Goal: Obtain resource: Download file/media

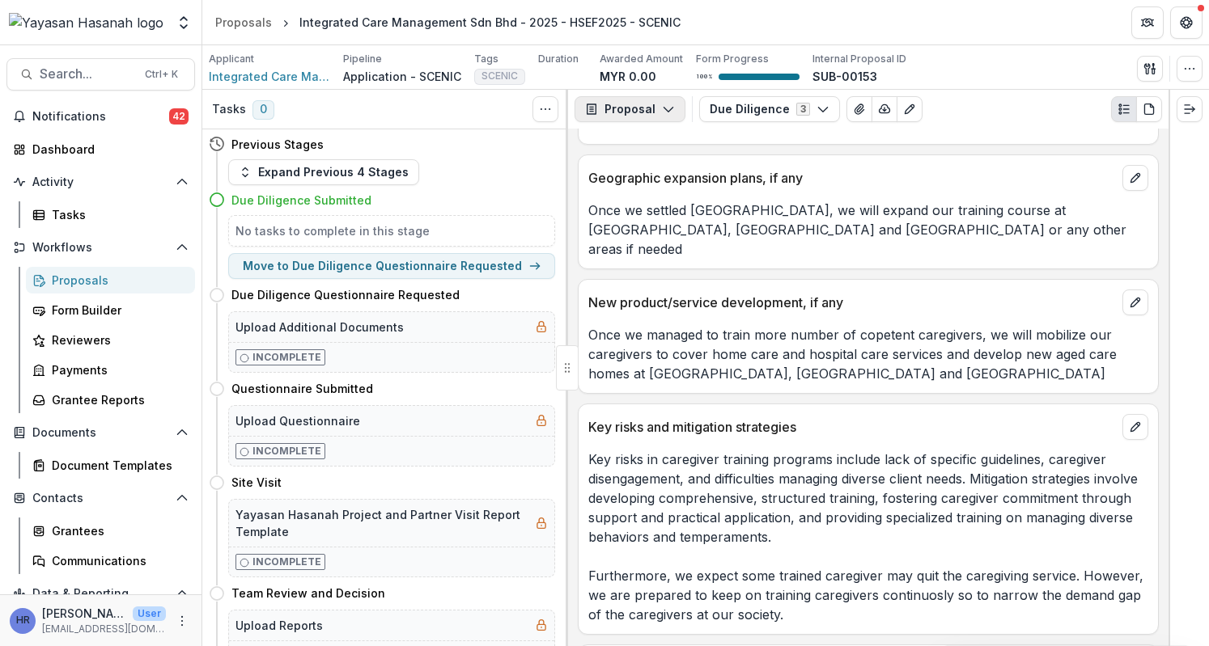
click at [655, 112] on button "Proposal" at bounding box center [629, 109] width 111 height 26
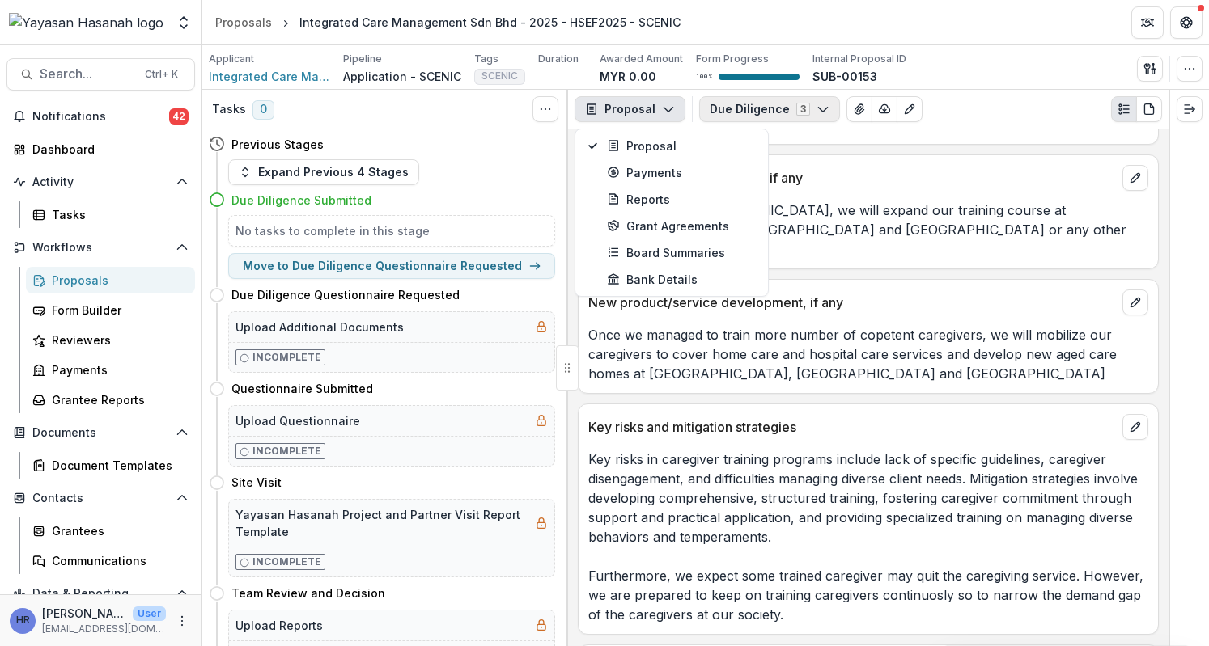
click at [732, 109] on button "Due Diligence 3" at bounding box center [769, 109] width 141 height 26
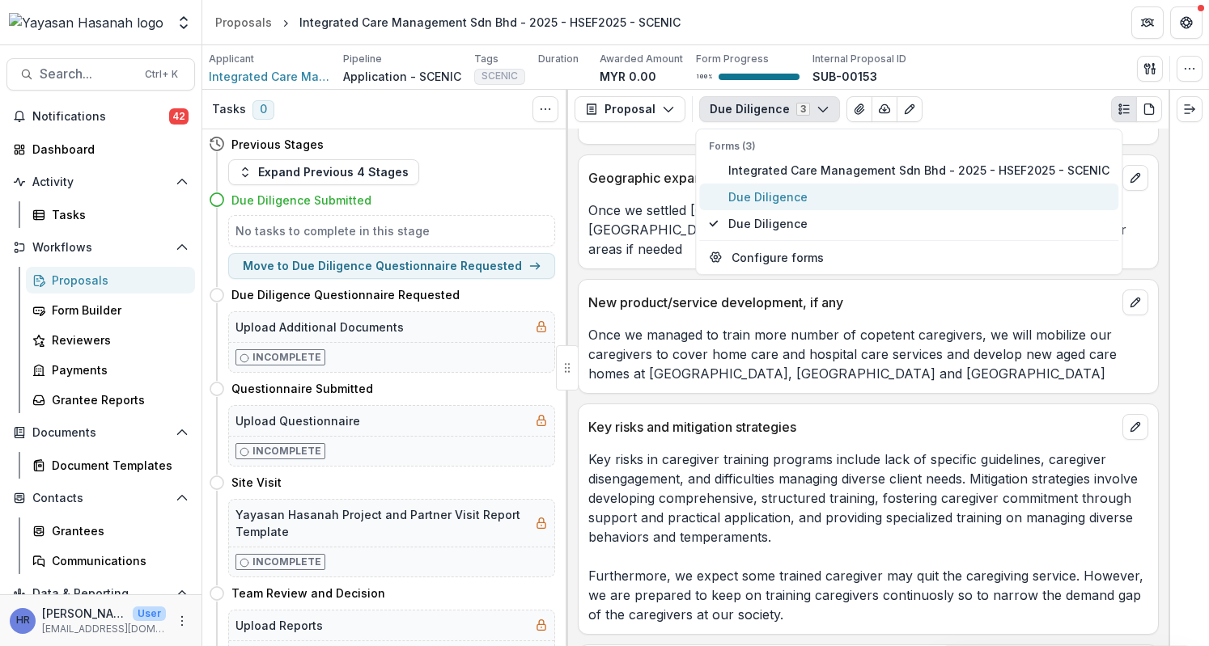
click at [801, 189] on span "Due Diligence" at bounding box center [918, 197] width 381 height 17
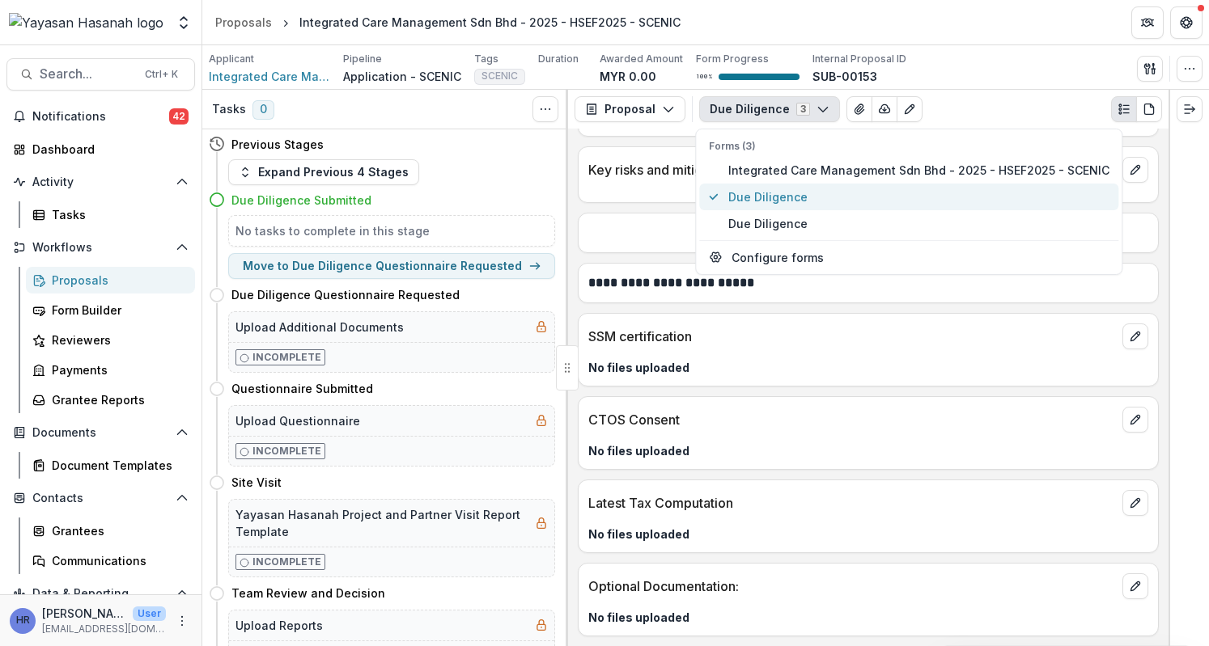
scroll to position [3890, 0]
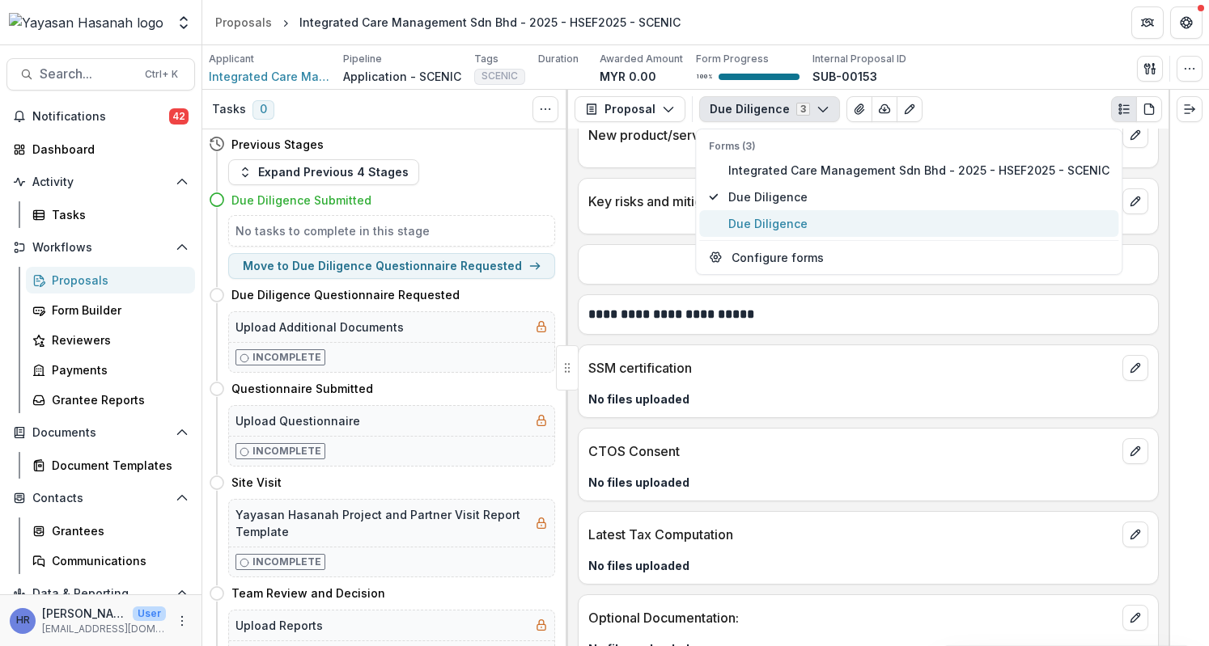
click at [806, 226] on span "Due Diligence" at bounding box center [918, 223] width 381 height 17
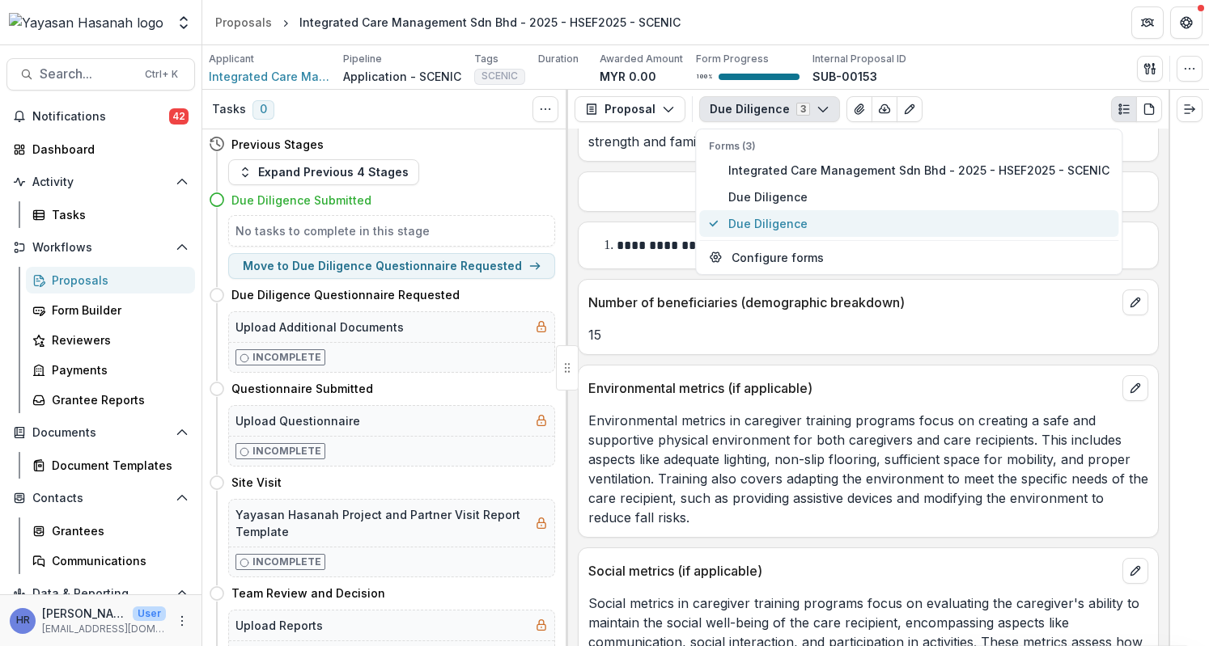
scroll to position [4495, 0]
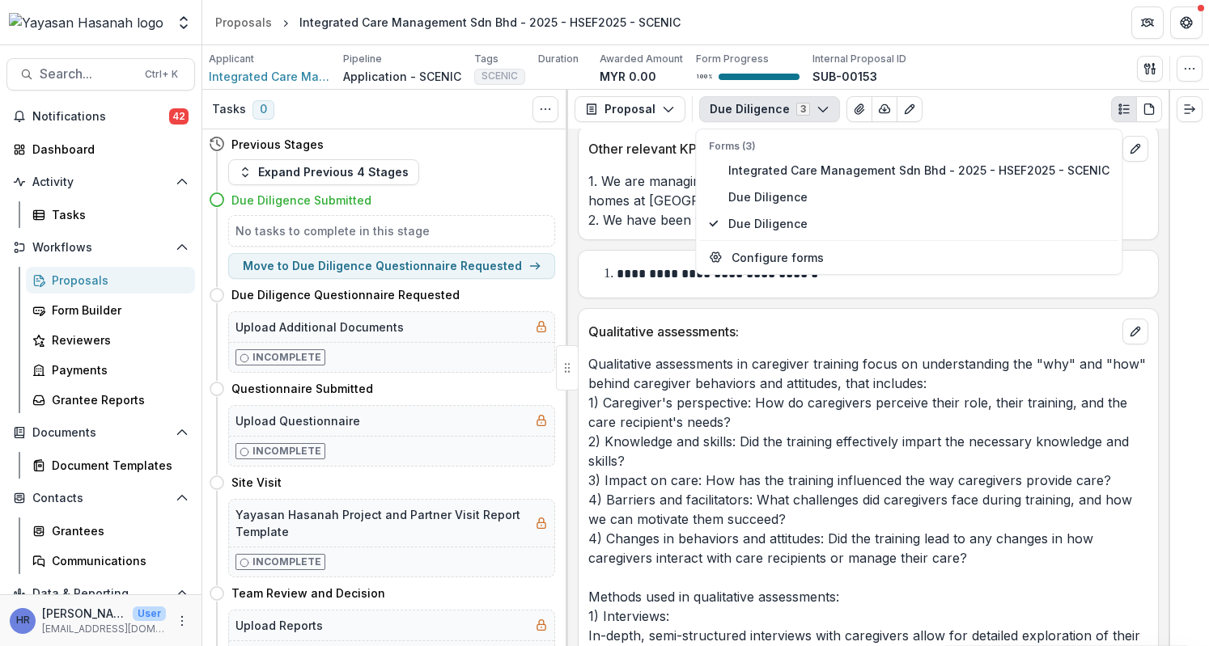
click at [834, 443] on p "Qualitative assessments in caregiver training focus on understanding the "why" …" at bounding box center [868, 587] width 560 height 466
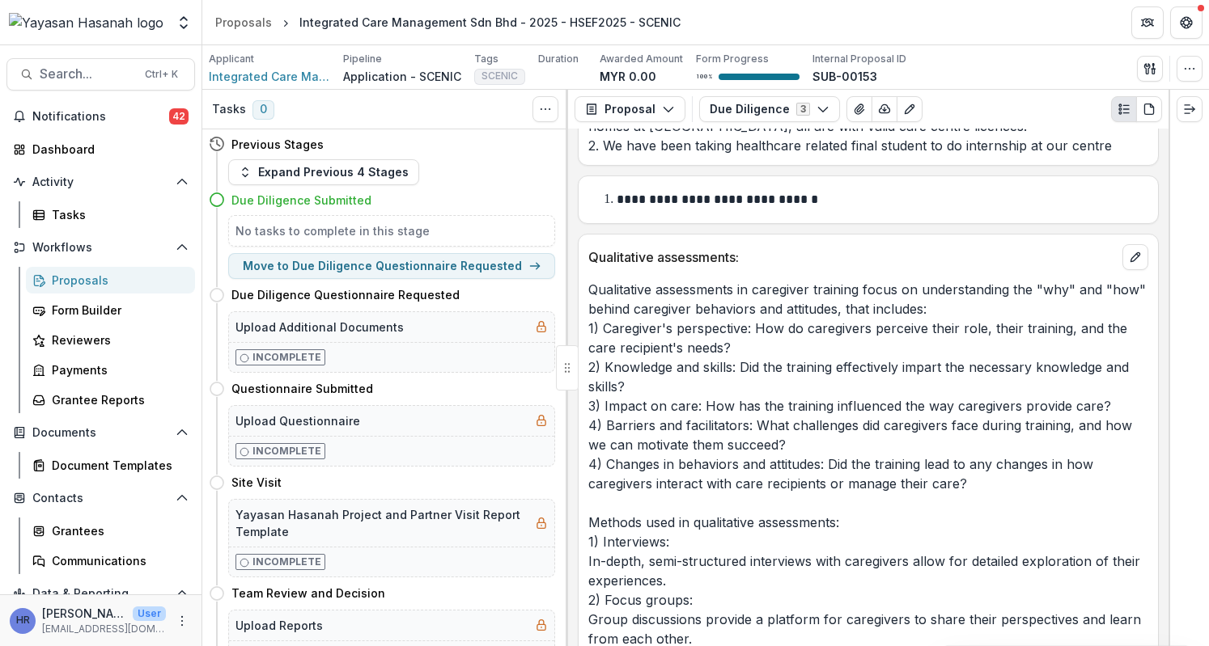
scroll to position [4576, 0]
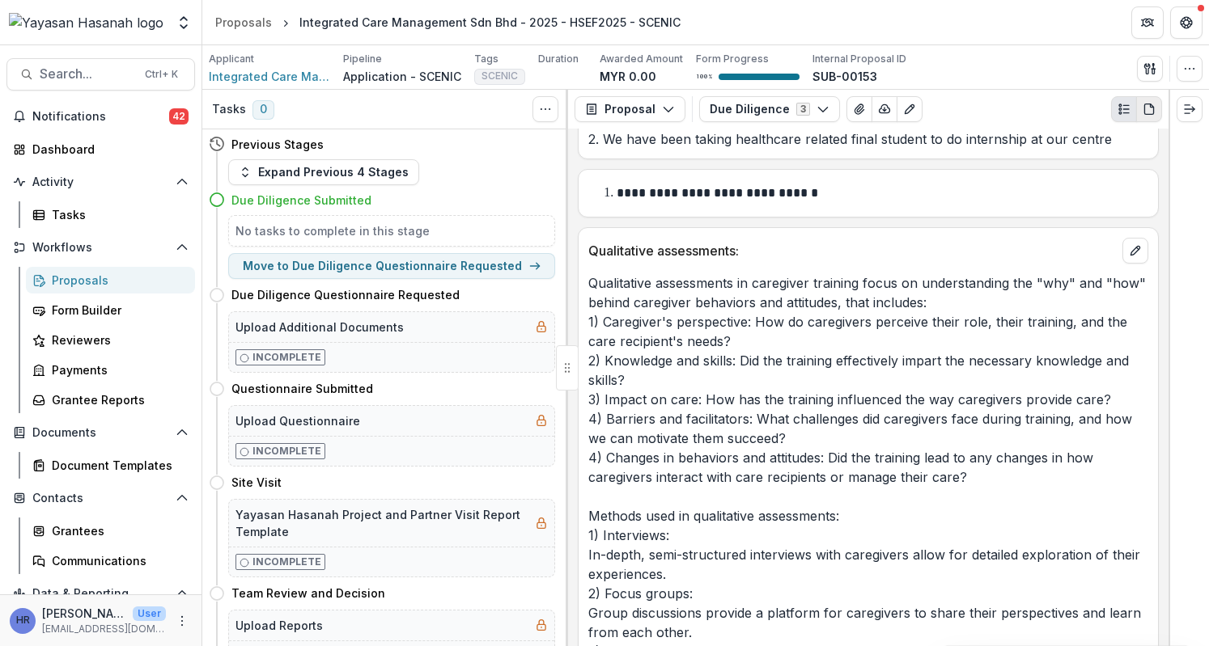
click at [1142, 108] on icon "PDF view" at bounding box center [1148, 109] width 13 height 13
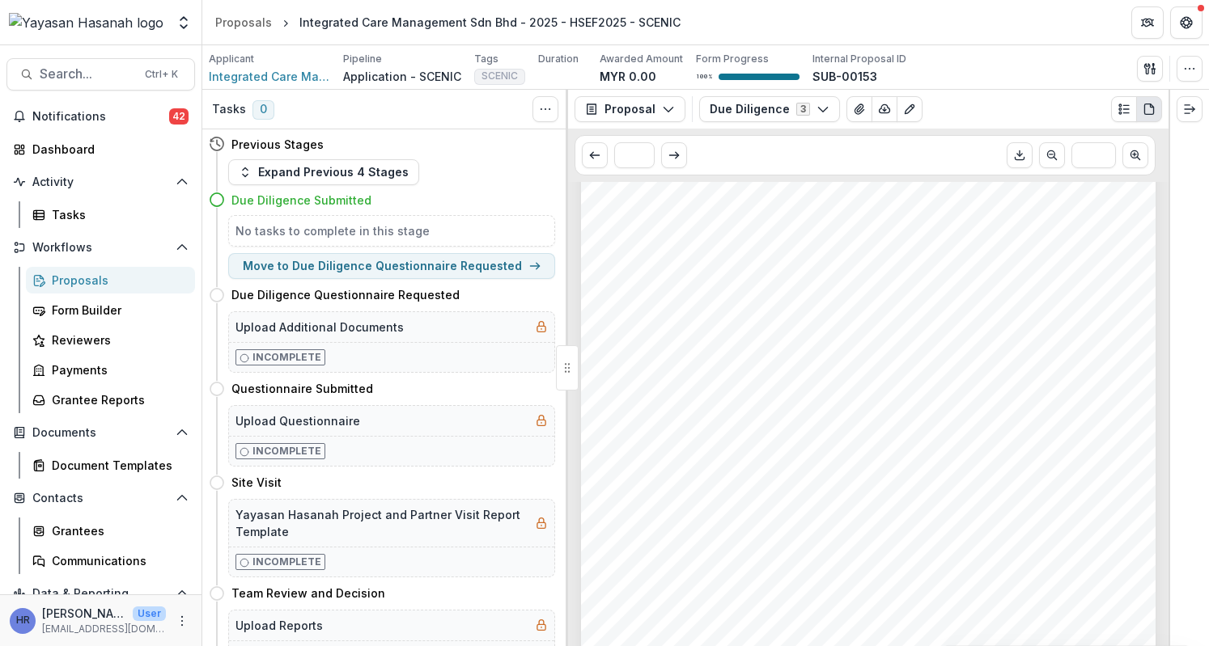
scroll to position [2427, 0]
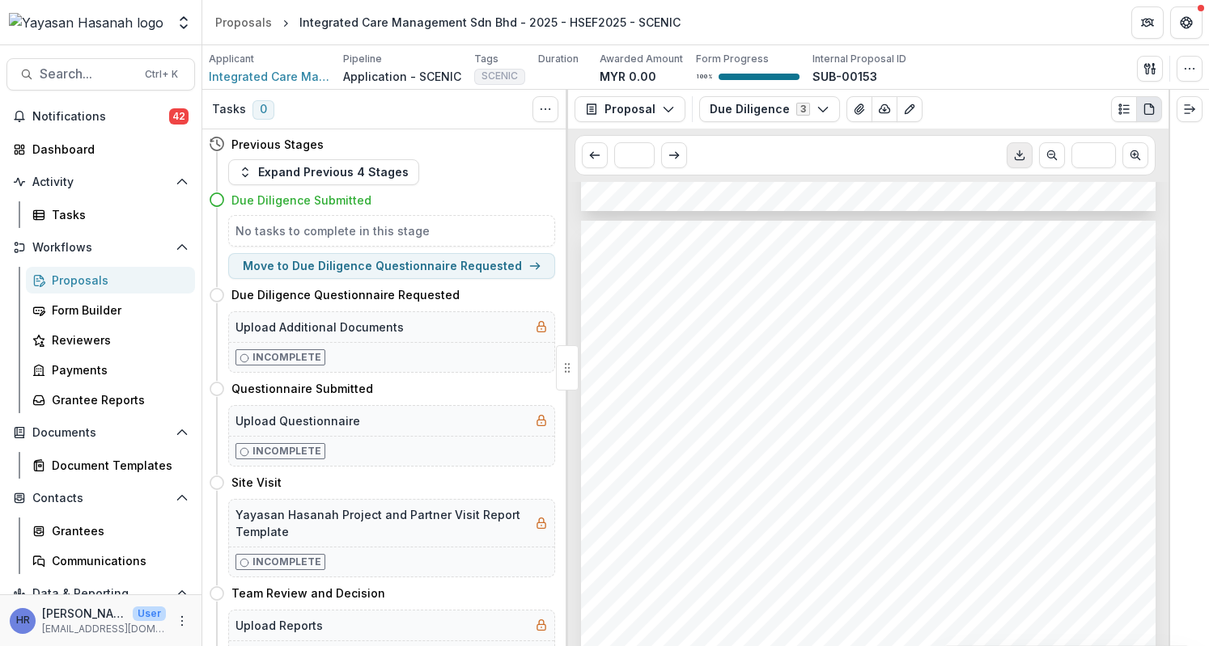
click at [1026, 149] on icon "Download PDF" at bounding box center [1019, 155] width 13 height 13
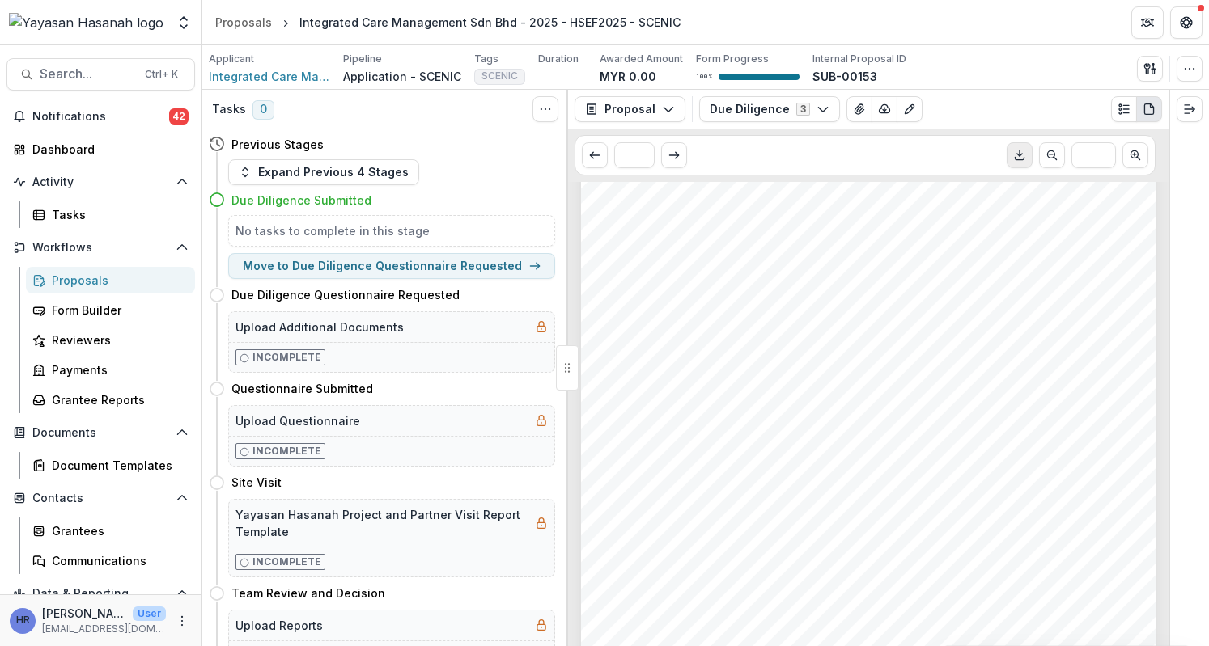
scroll to position [7347, 0]
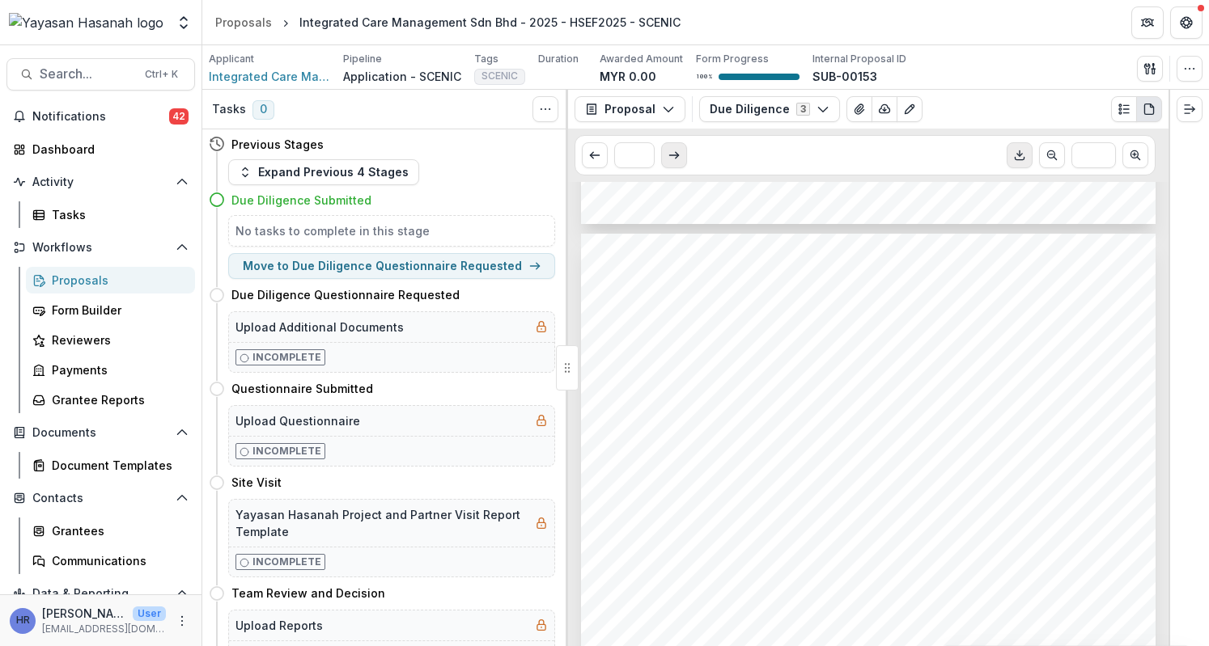
click at [670, 153] on icon "Scroll to next page" at bounding box center [674, 155] width 13 height 13
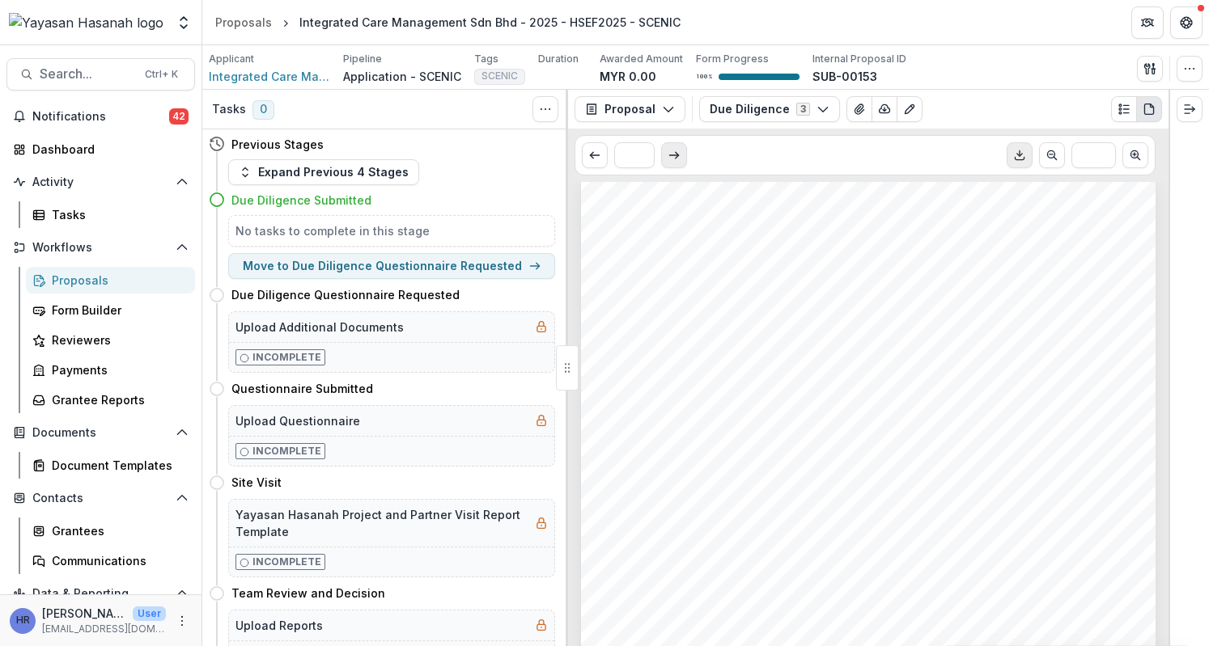
scroll to position [822, 0]
click at [600, 155] on icon "Scroll to previous page" at bounding box center [594, 155] width 13 height 13
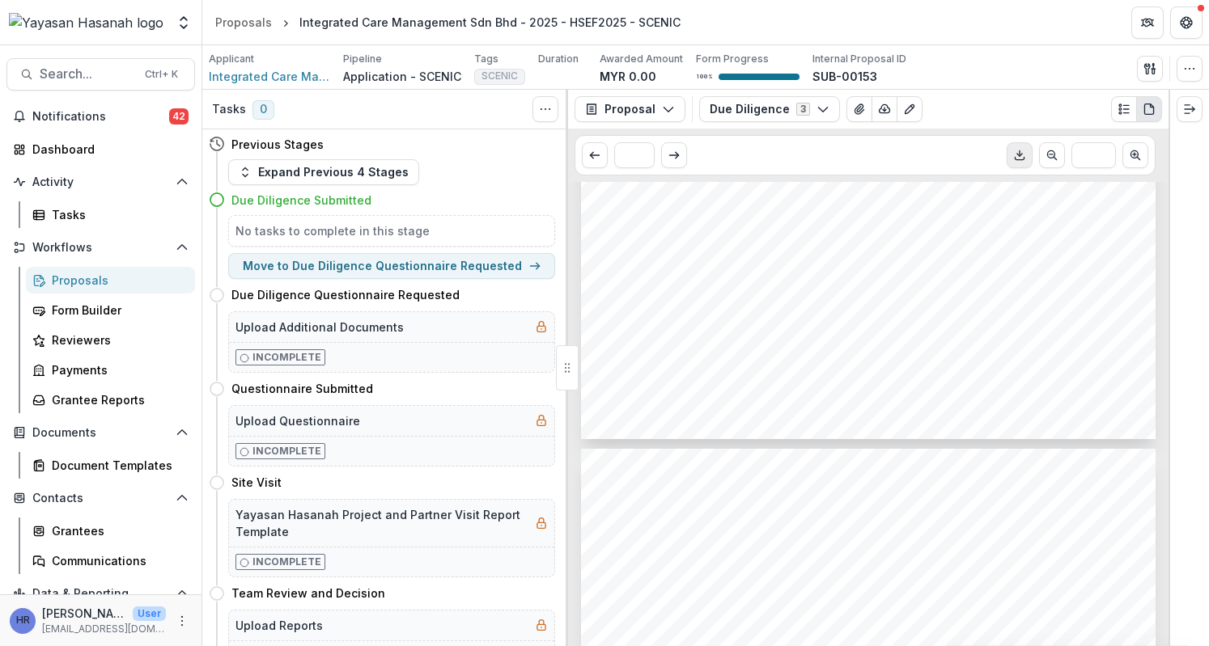
scroll to position [971, 0]
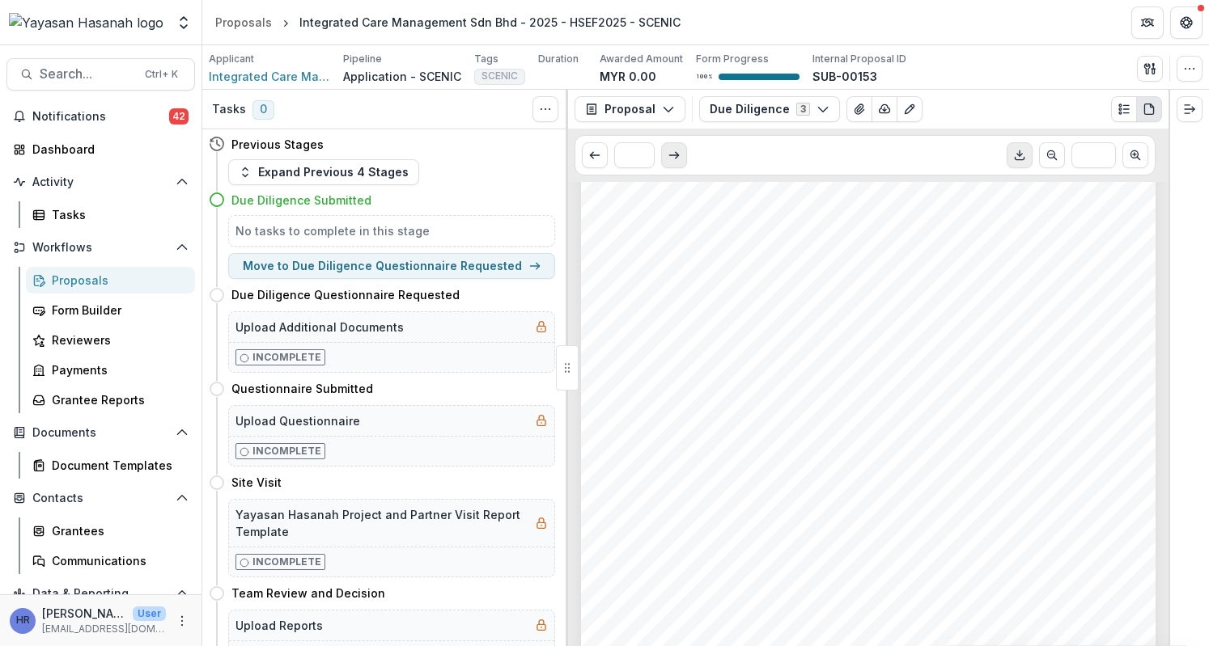
click at [672, 158] on icon "Scroll to next page" at bounding box center [674, 155] width 13 height 13
click at [1019, 152] on line "Download PDF" at bounding box center [1019, 153] width 0 height 6
click at [672, 160] on icon "Scroll to next page" at bounding box center [674, 155] width 13 height 13
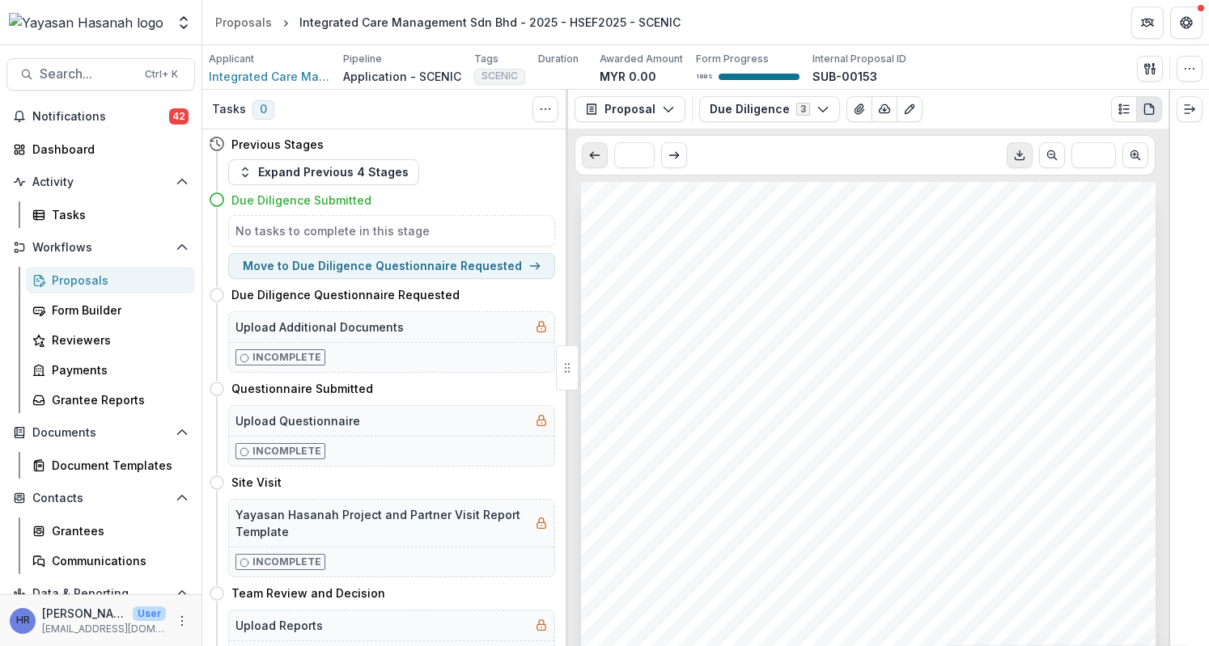
click at [594, 155] on line "Scroll to previous page" at bounding box center [594, 155] width 9 height 0
click at [680, 151] on button "Scroll to next page" at bounding box center [674, 155] width 26 height 26
click at [678, 150] on icon "Scroll to next page" at bounding box center [674, 155] width 13 height 13
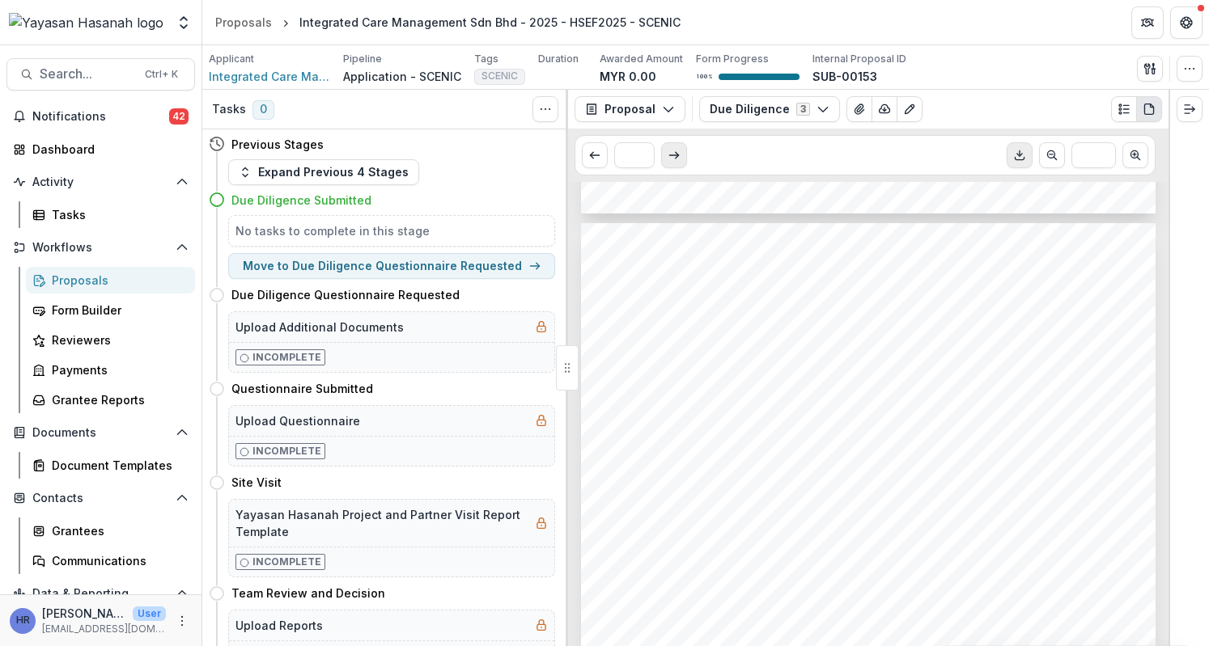
scroll to position [1644, 0]
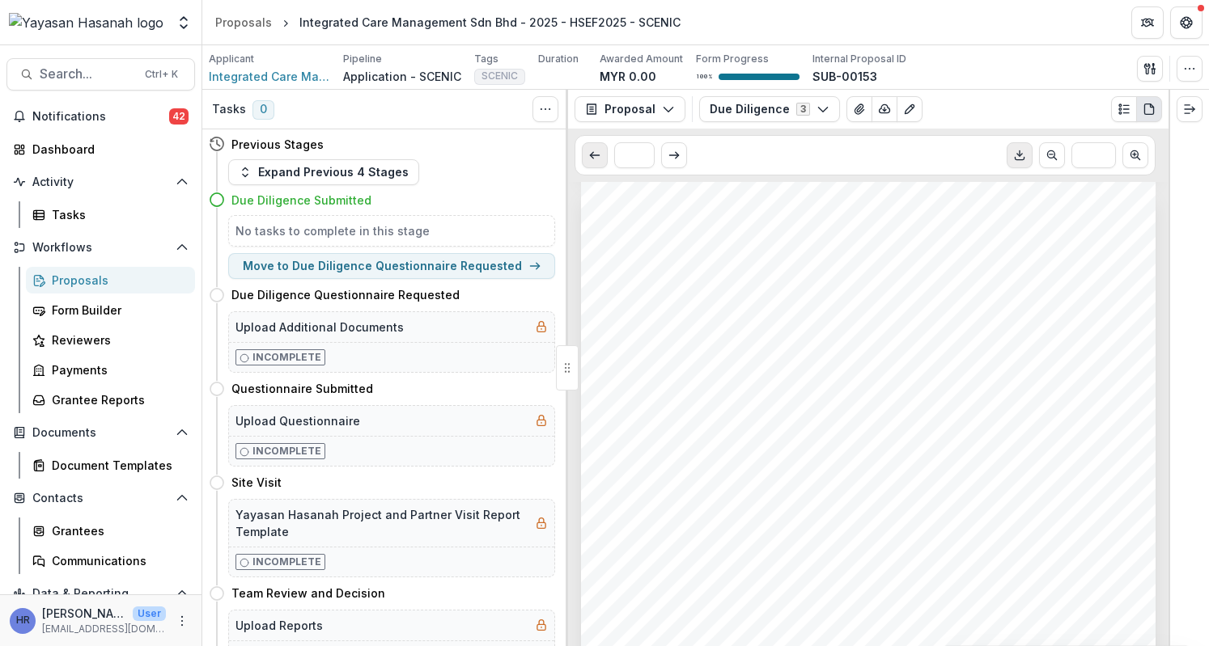
click at [587, 152] on button "Scroll to previous page" at bounding box center [595, 155] width 26 height 26
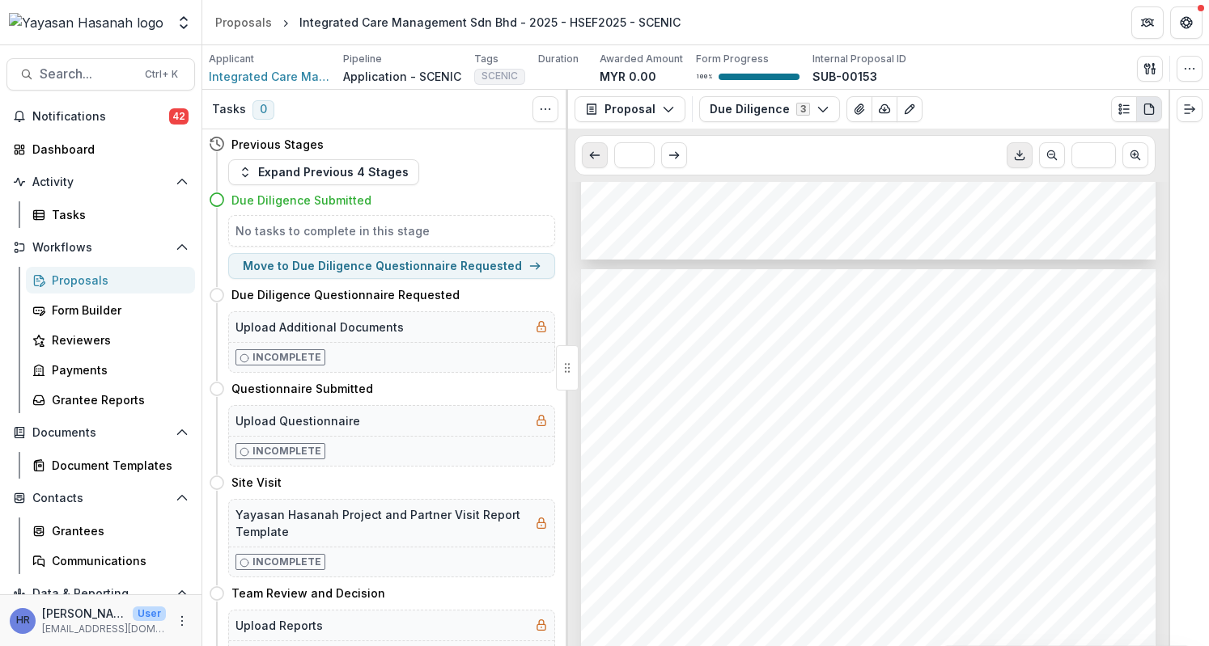
click at [589, 152] on icon "Scroll to previous page" at bounding box center [594, 155] width 13 height 13
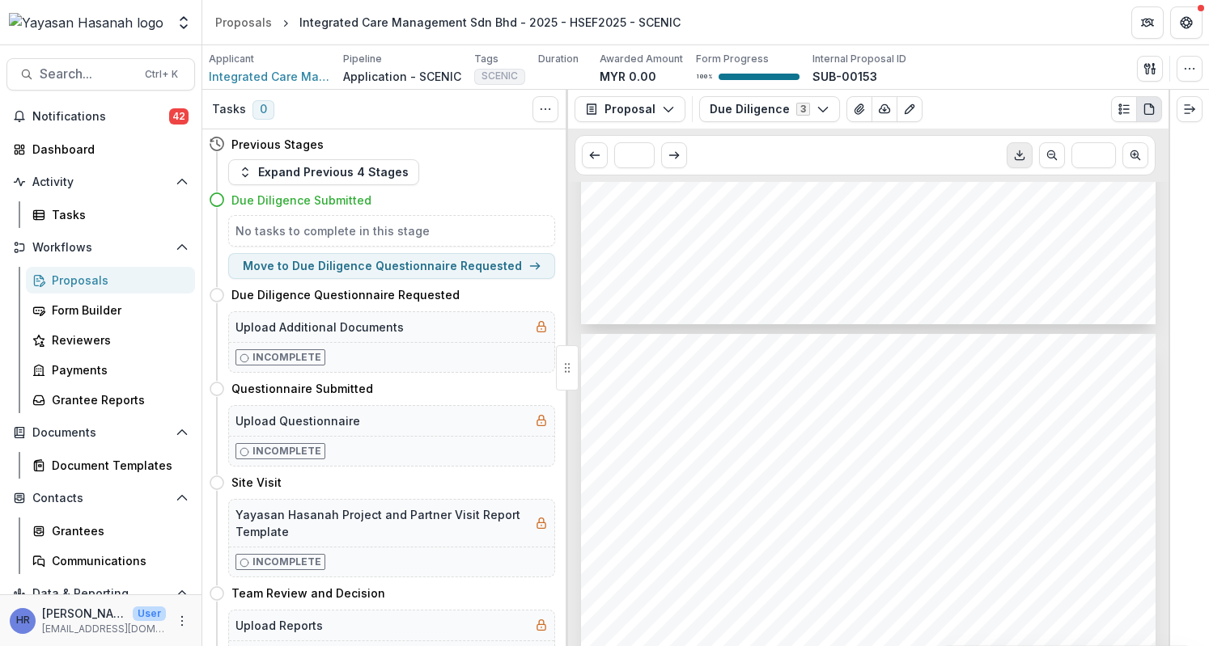
scroll to position [809, 0]
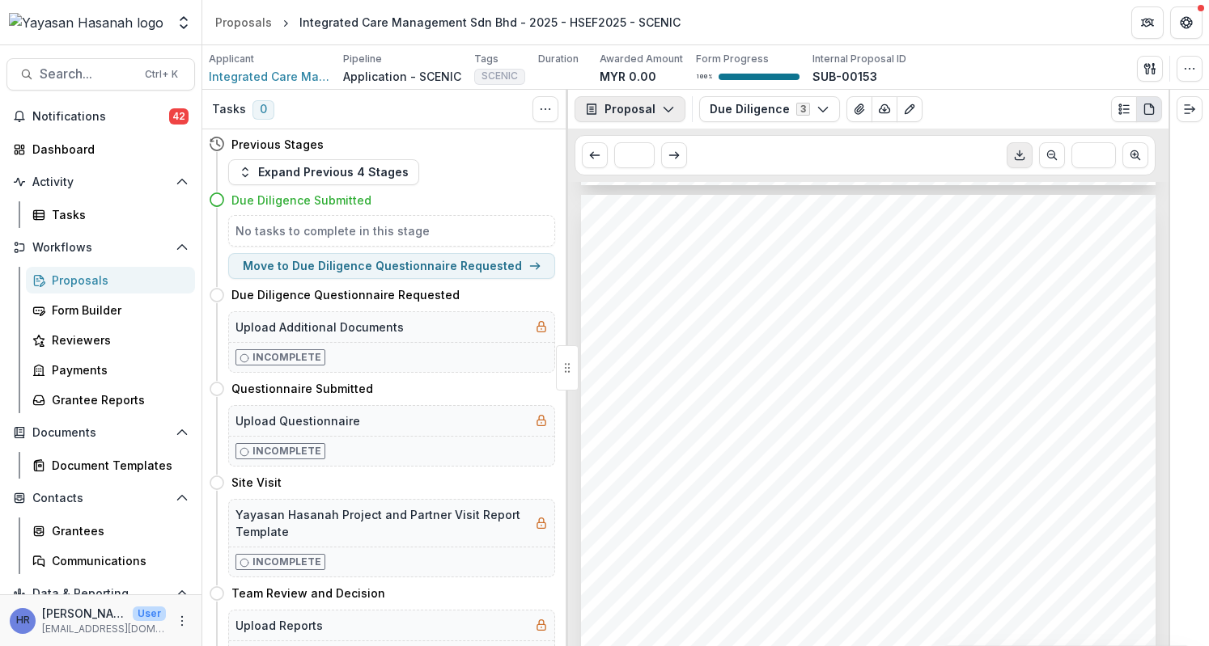
click at [650, 104] on button "Proposal" at bounding box center [629, 109] width 111 height 26
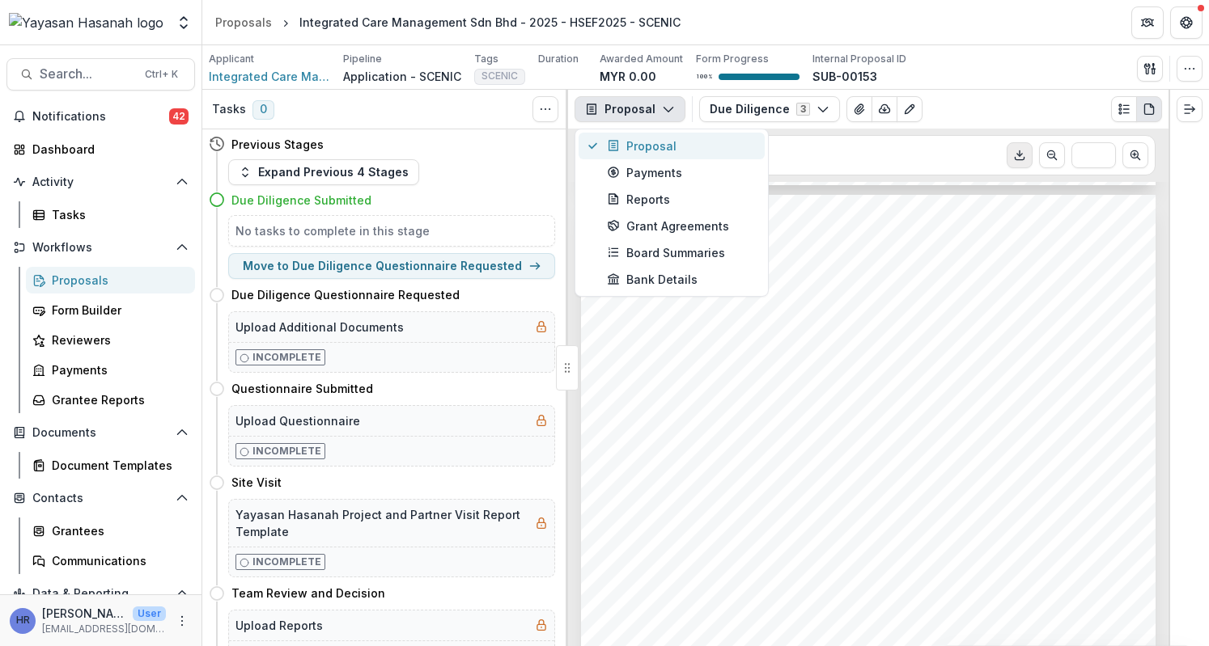
click at [662, 142] on div "Proposal" at bounding box center [681, 146] width 148 height 17
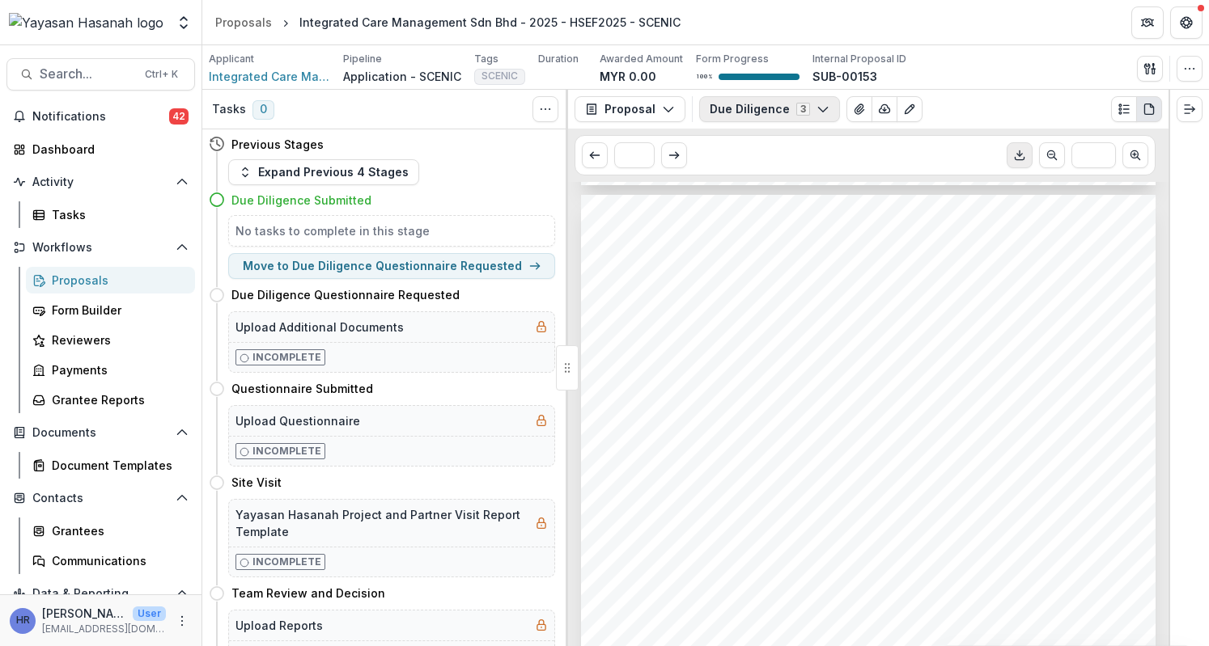
click at [727, 119] on button "Due Diligence 3" at bounding box center [769, 109] width 141 height 26
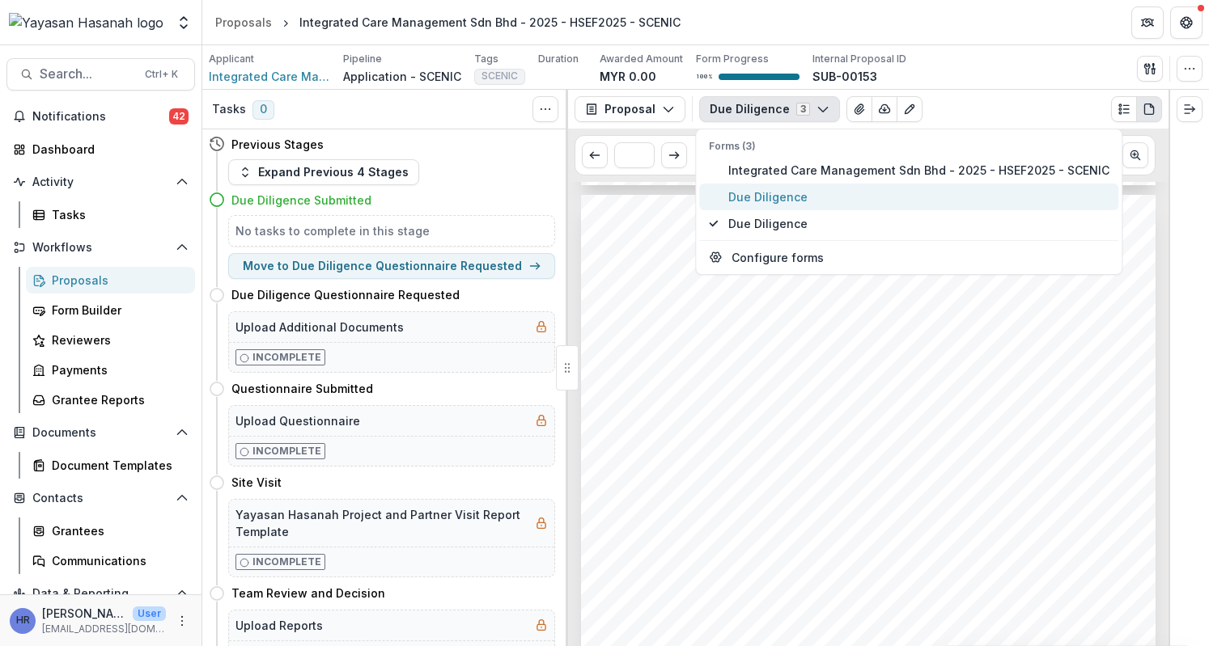
click at [790, 196] on span "Due Diligence" at bounding box center [918, 197] width 381 height 17
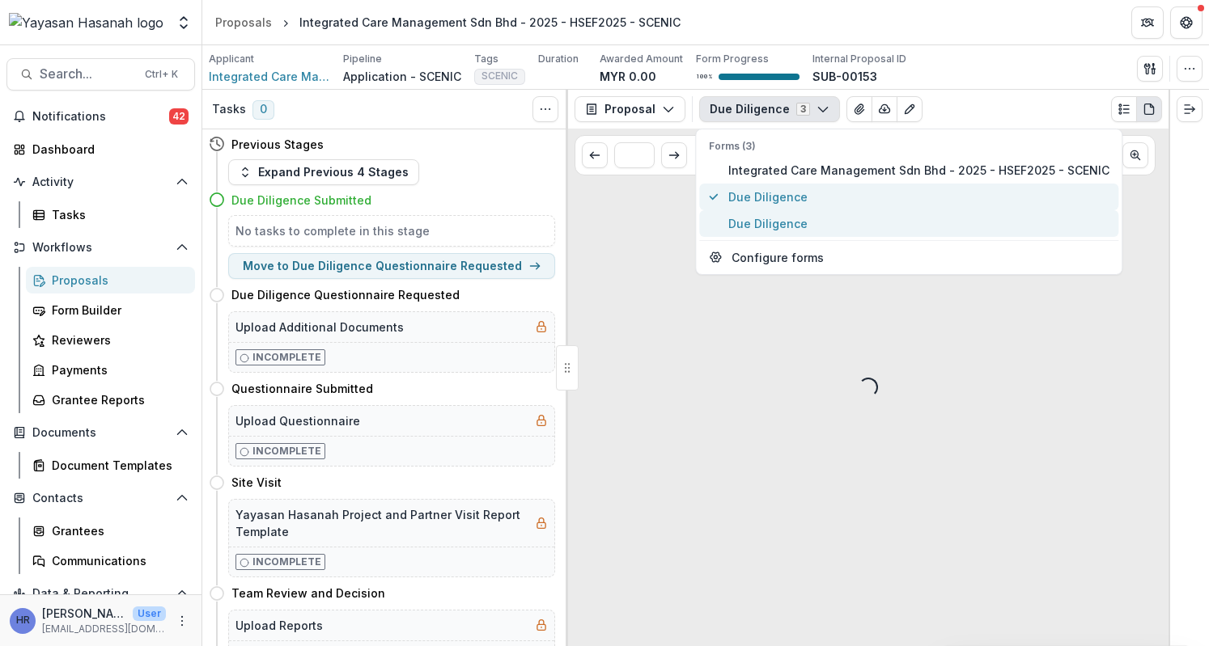
scroll to position [0, 0]
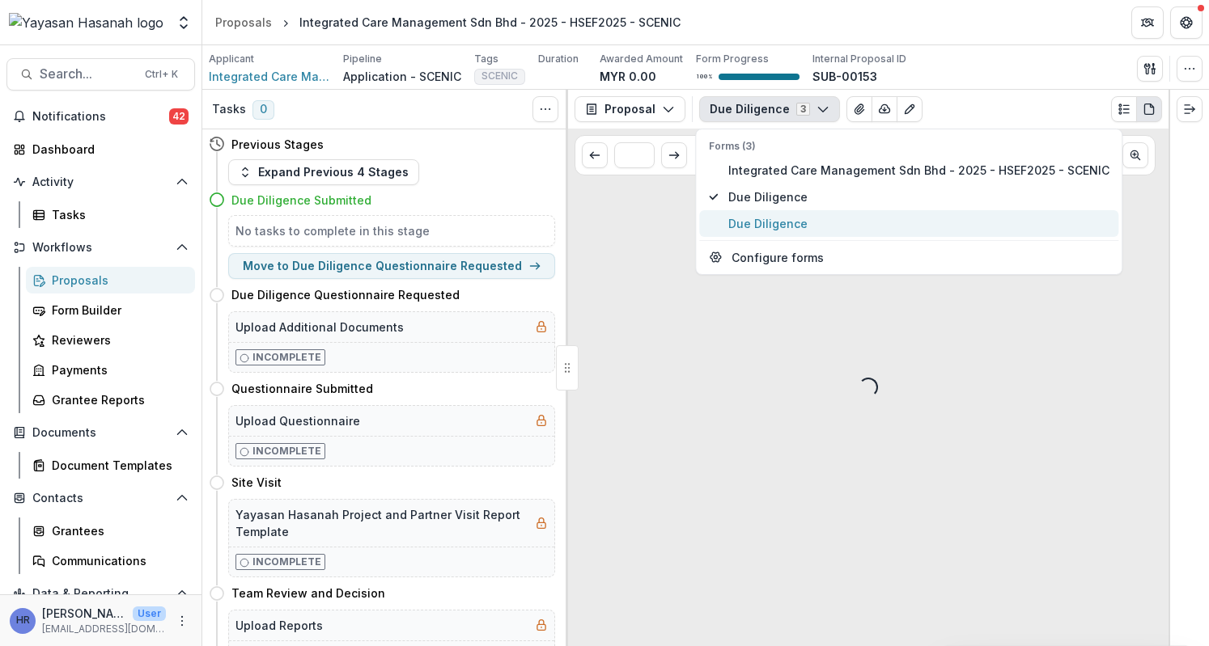
click at [793, 211] on button "Due Diligence" at bounding box center [908, 223] width 419 height 27
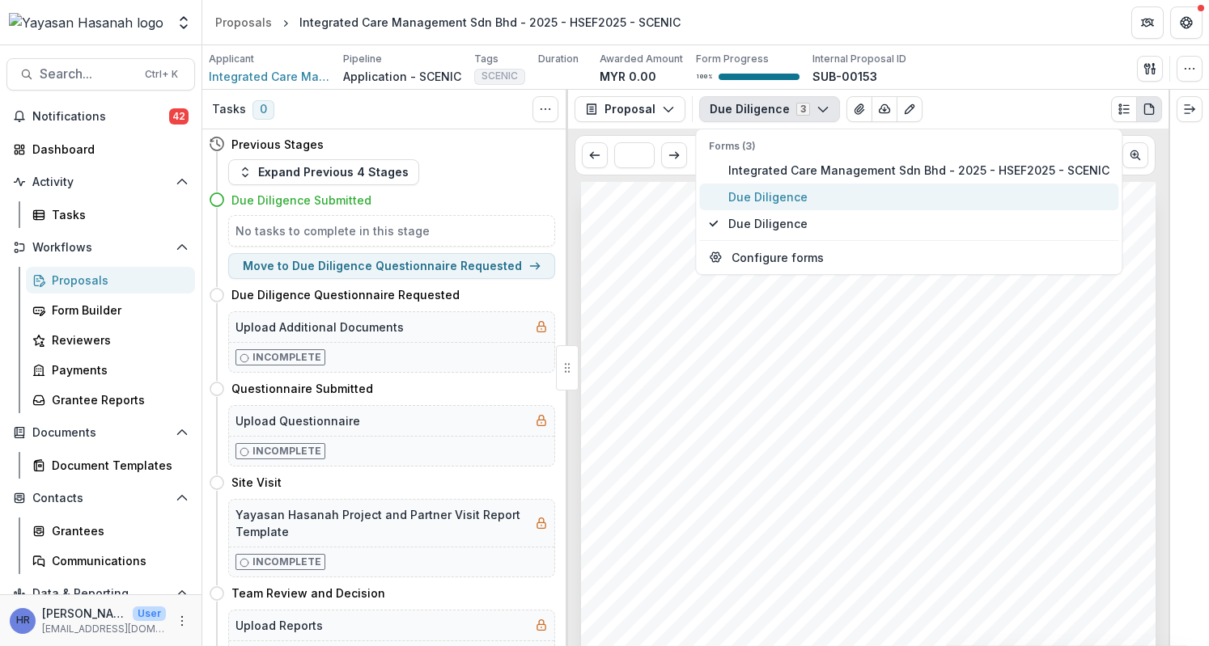
click at [786, 197] on span "Due Diligence" at bounding box center [918, 197] width 381 height 17
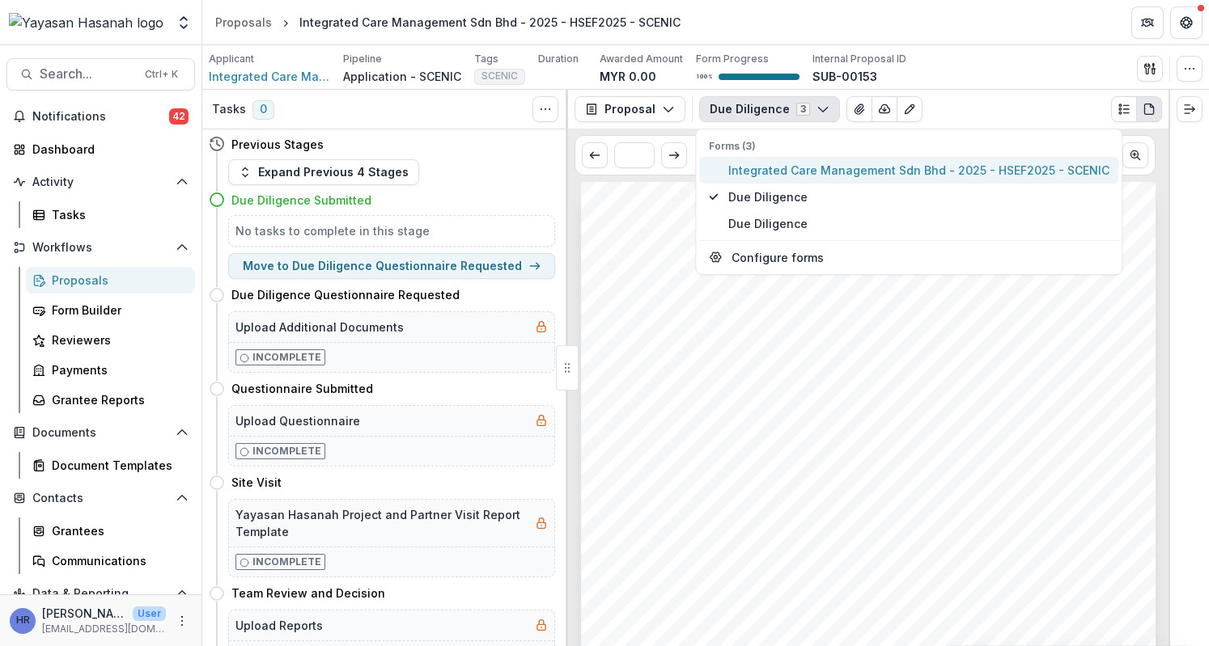
click at [785, 167] on span "Integrated Care Management Sdn Bhd - 2025 - HSEF2025 - SCENIC" at bounding box center [918, 170] width 381 height 17
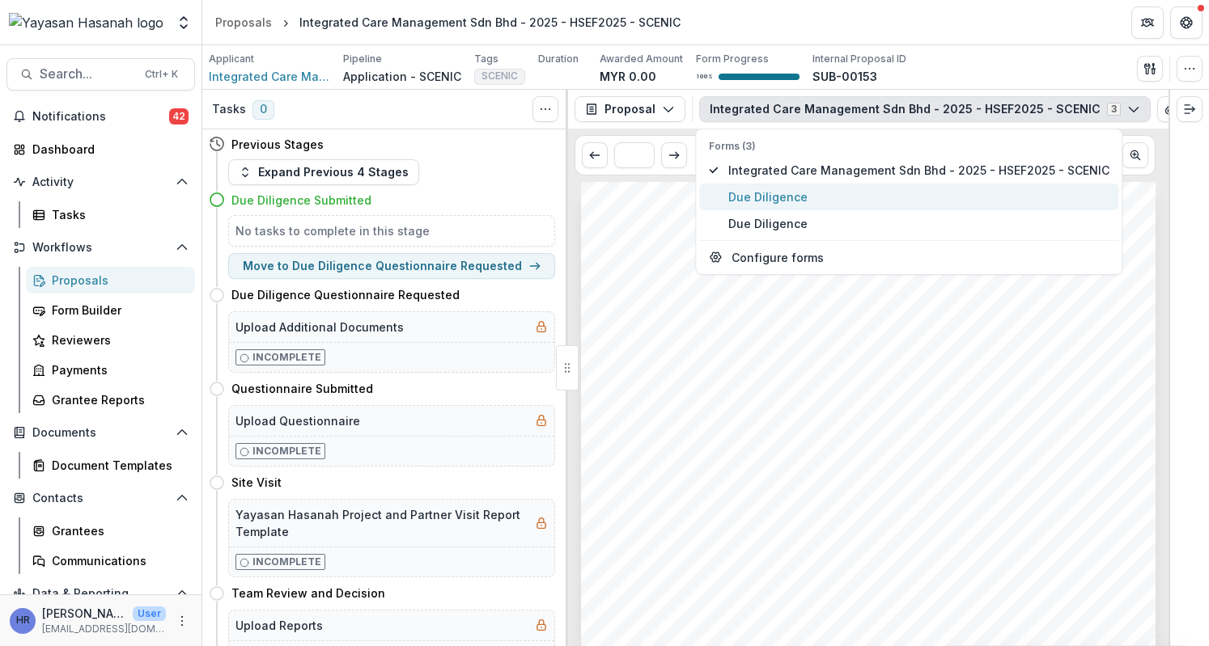
click at [787, 186] on button "Due Diligence" at bounding box center [908, 197] width 419 height 27
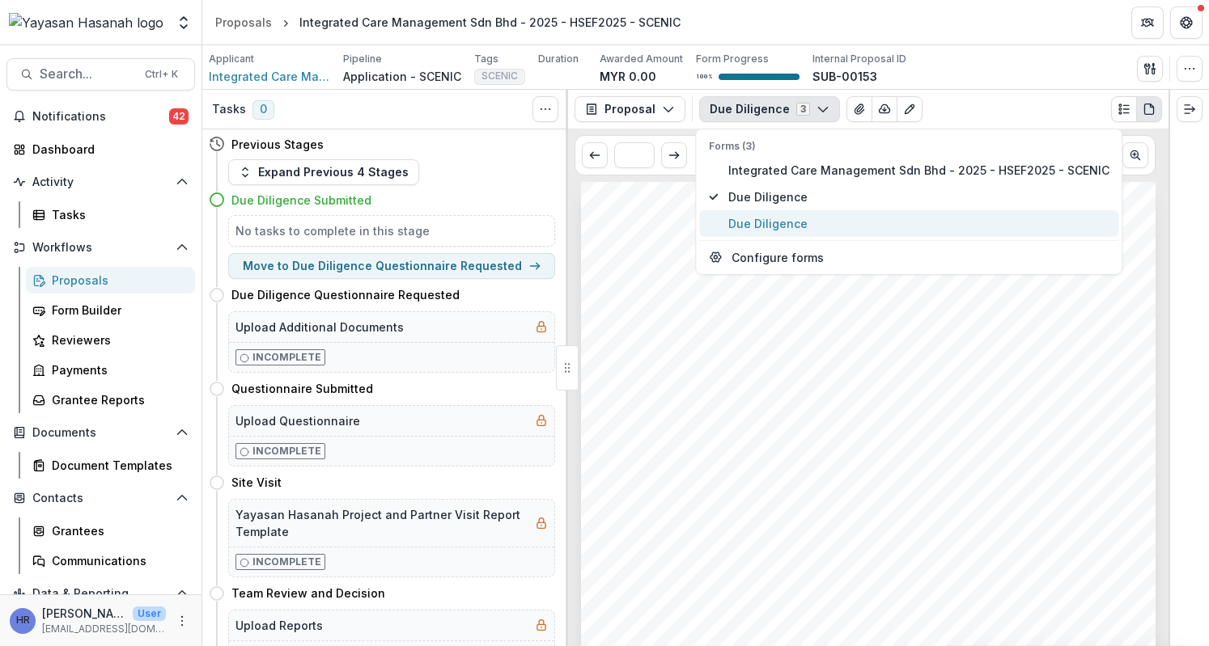
click at [791, 210] on button "Due Diligence" at bounding box center [908, 223] width 419 height 27
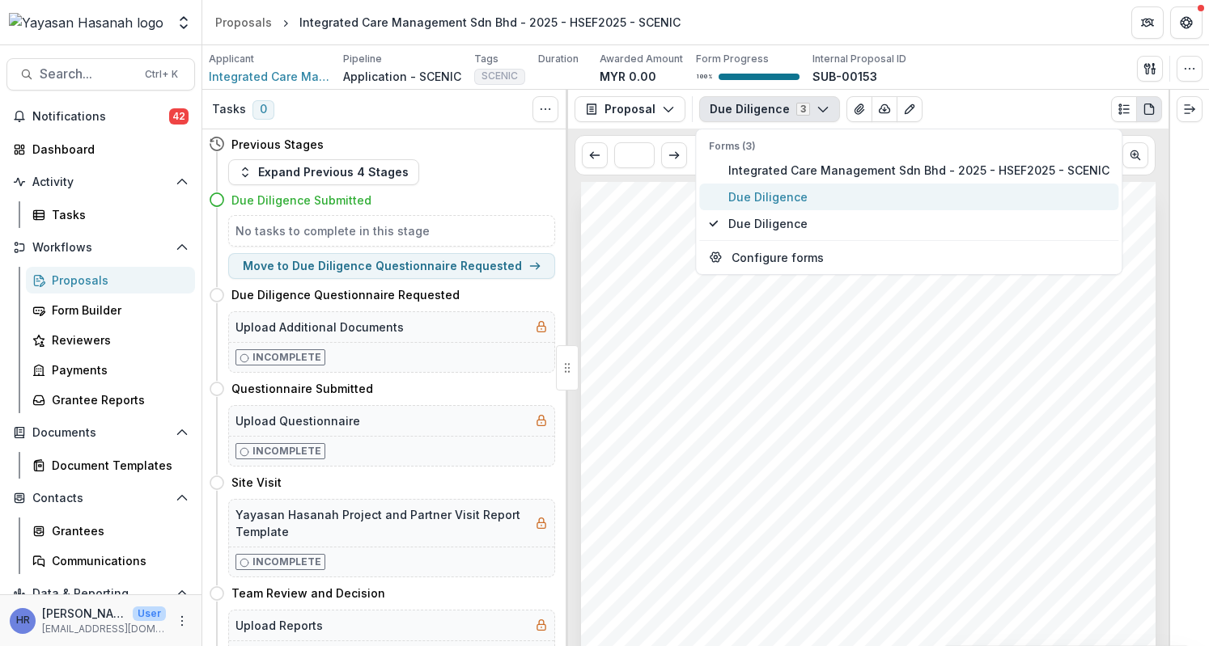
click at [790, 189] on span "Due Diligence" at bounding box center [918, 197] width 381 height 17
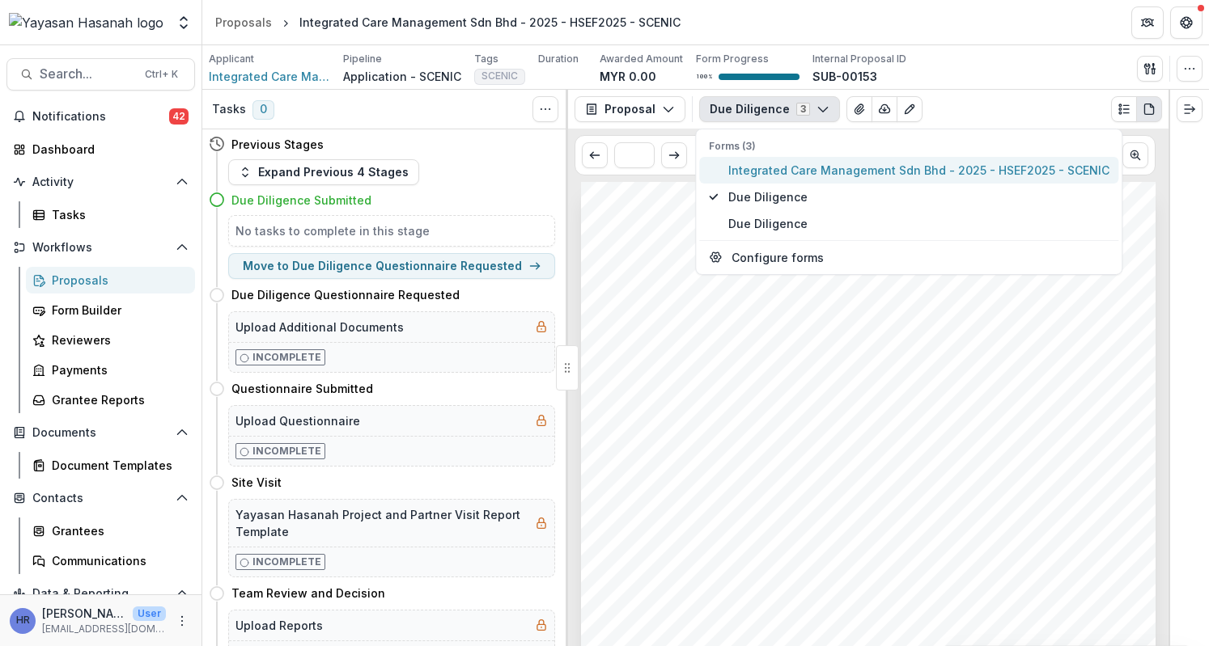
click at [789, 174] on span "Integrated Care Management Sdn Bhd - 2025 - HSEF2025 - SCENIC" at bounding box center [918, 170] width 381 height 17
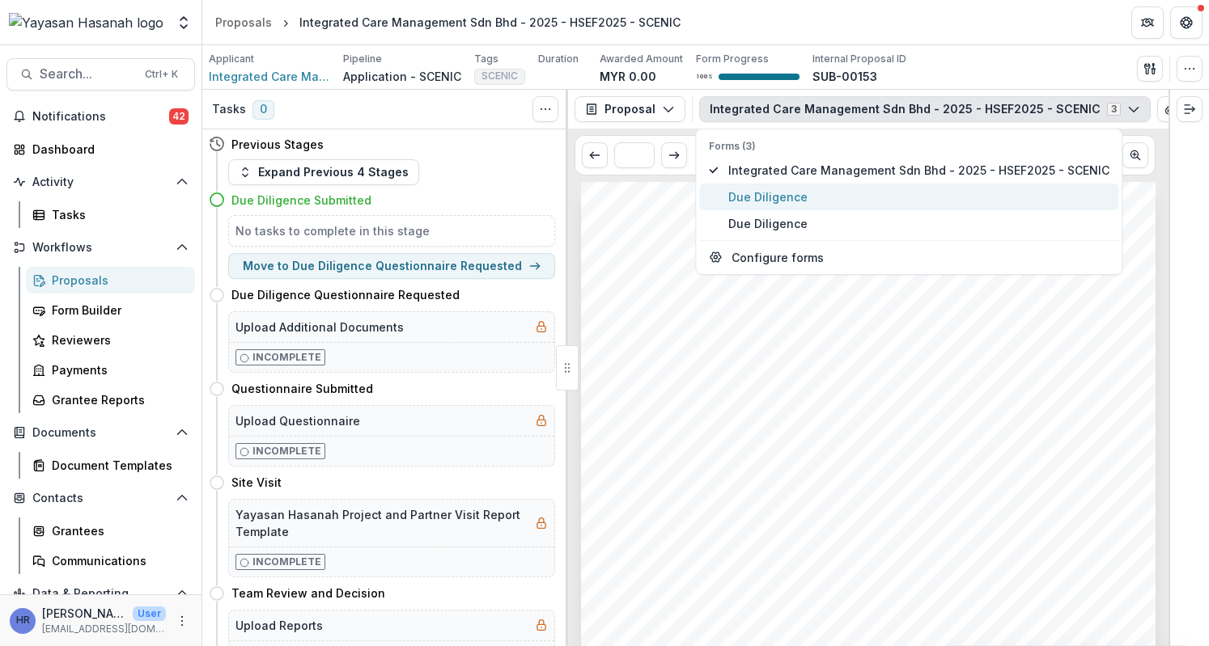
click at [791, 195] on span "Due Diligence" at bounding box center [918, 197] width 381 height 17
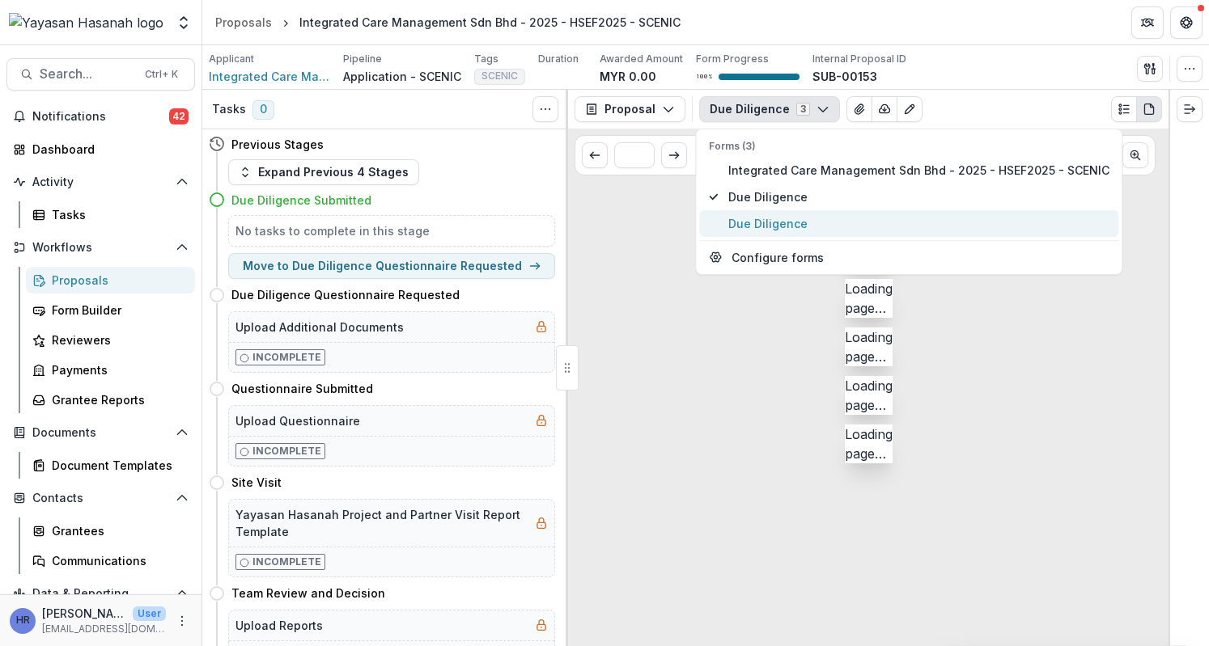
click at [794, 219] on span "Due Diligence" at bounding box center [918, 223] width 381 height 17
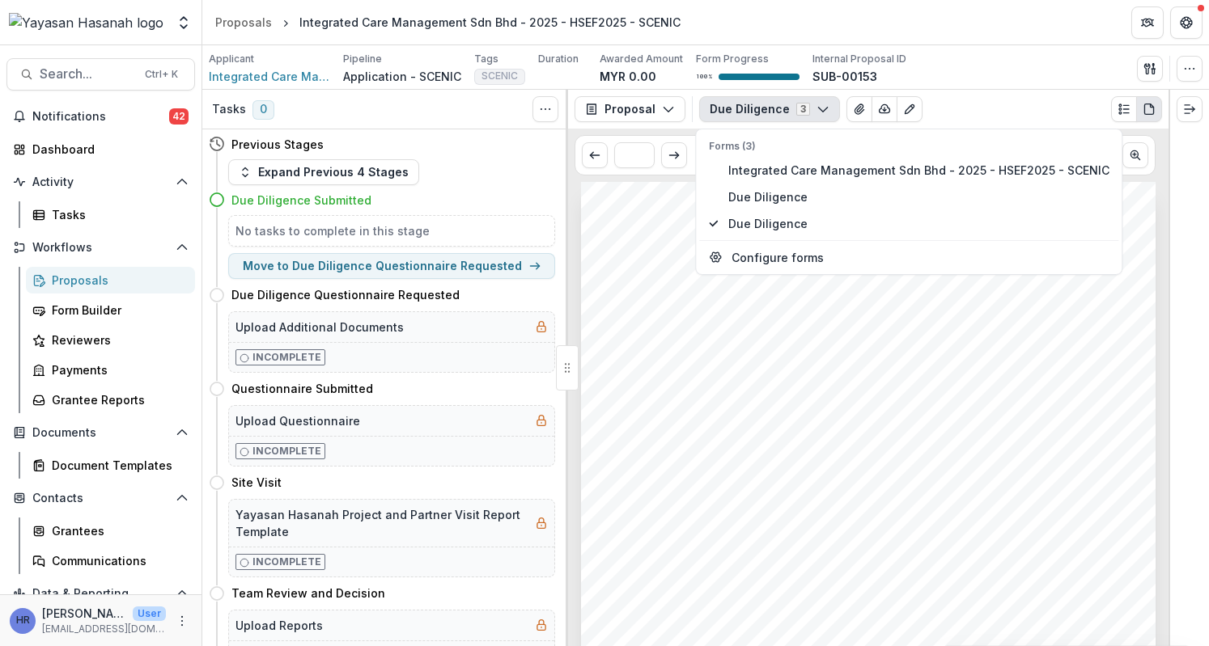
click at [753, 451] on div "Integrated Care Management Sdn Bhd Integrated Care Management Sdn Bhd - 2025 - …" at bounding box center [868, 588] width 574 height 813
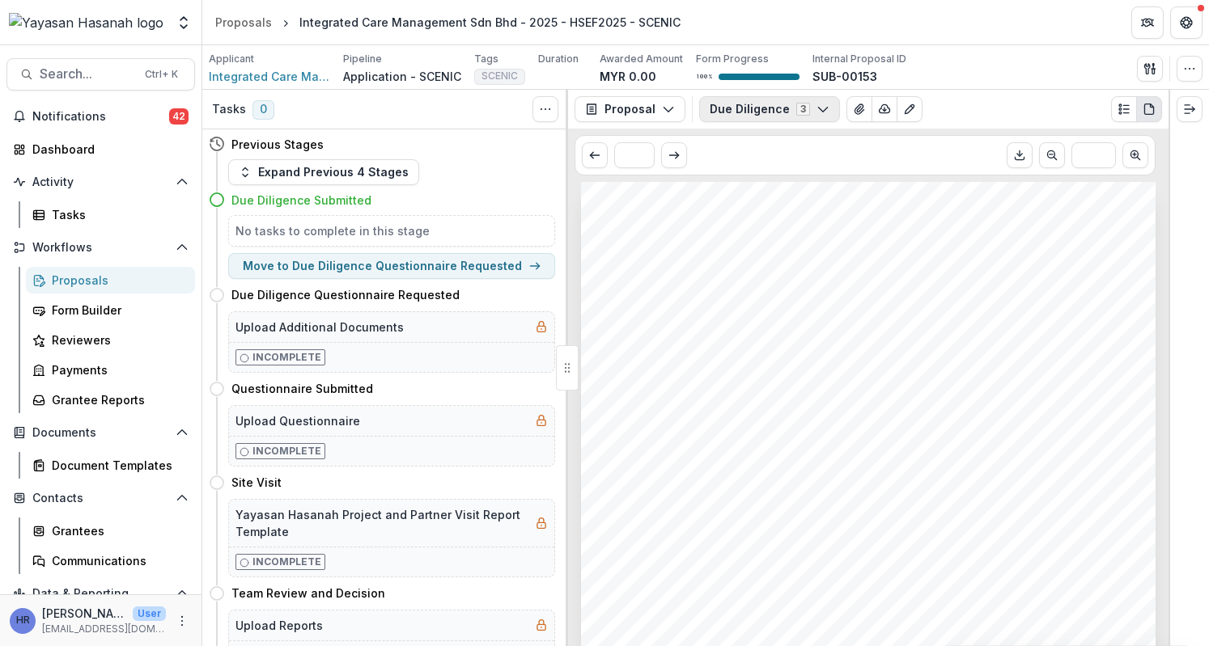
click at [761, 103] on button "Due Diligence 3" at bounding box center [769, 109] width 141 height 26
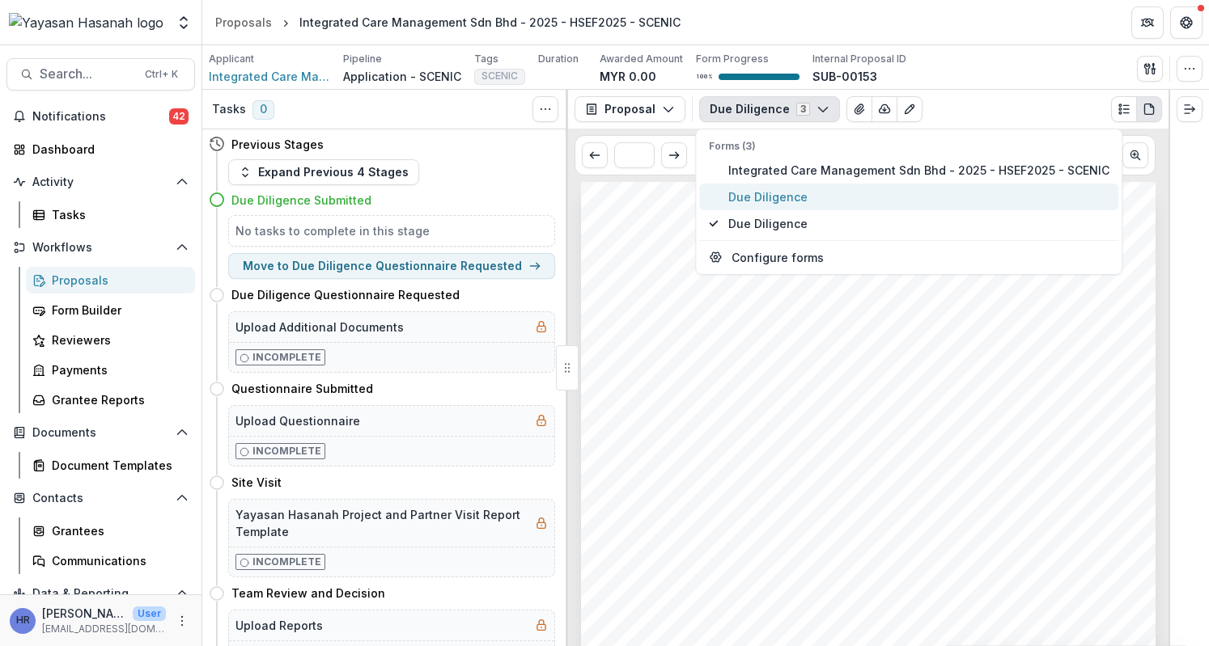
click at [772, 195] on span "Due Diligence" at bounding box center [918, 197] width 381 height 17
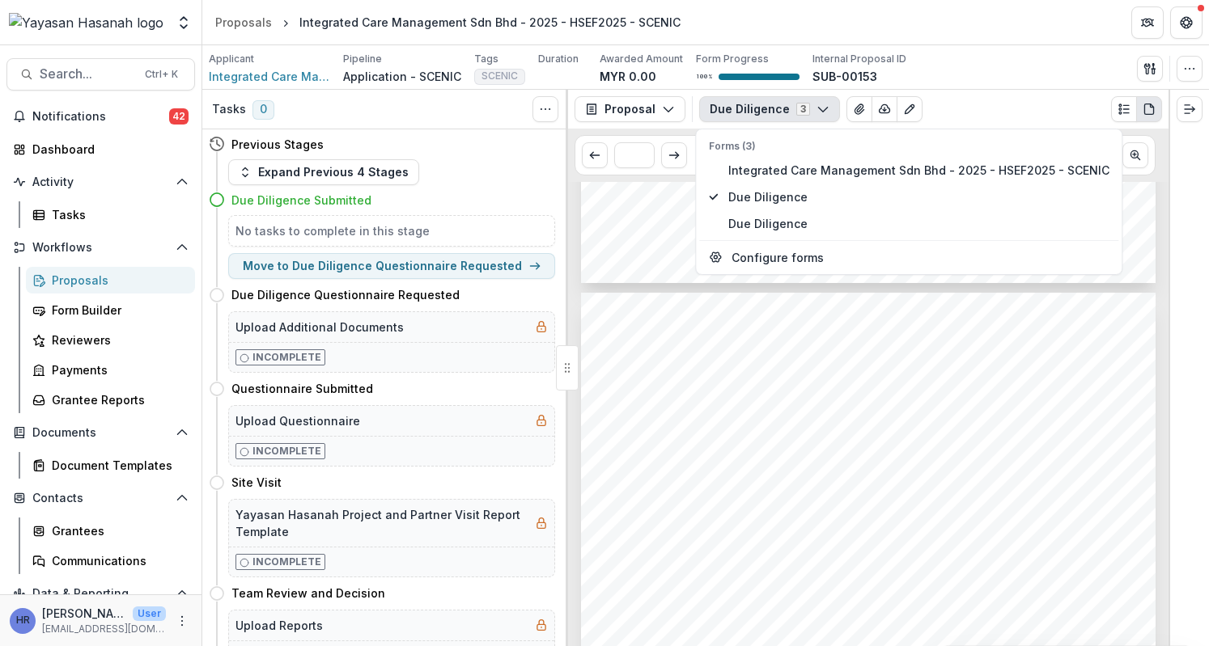
scroll to position [1618, 0]
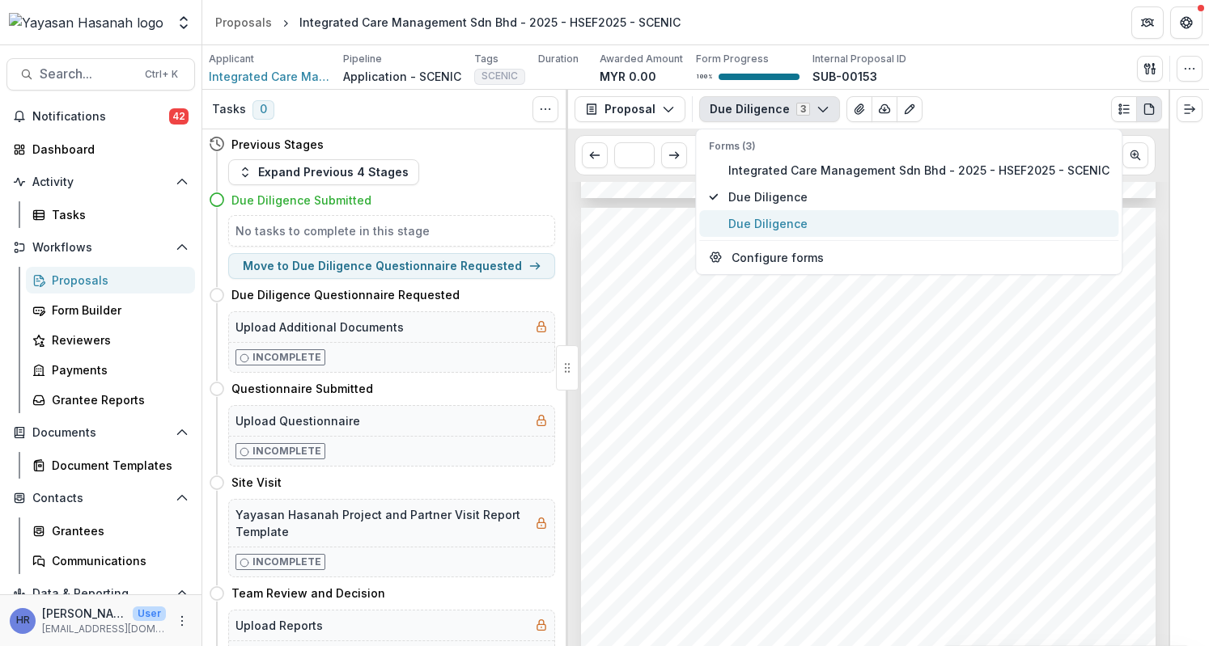
click at [802, 216] on span "Due Diligence" at bounding box center [918, 223] width 381 height 17
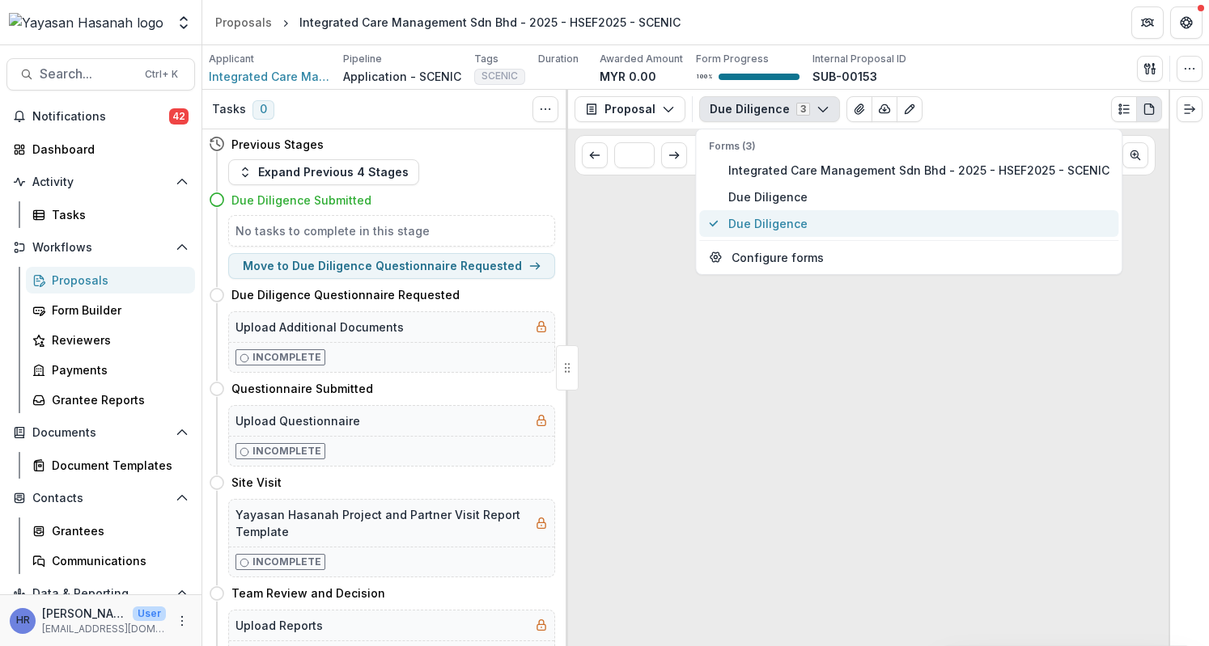
scroll to position [0, 0]
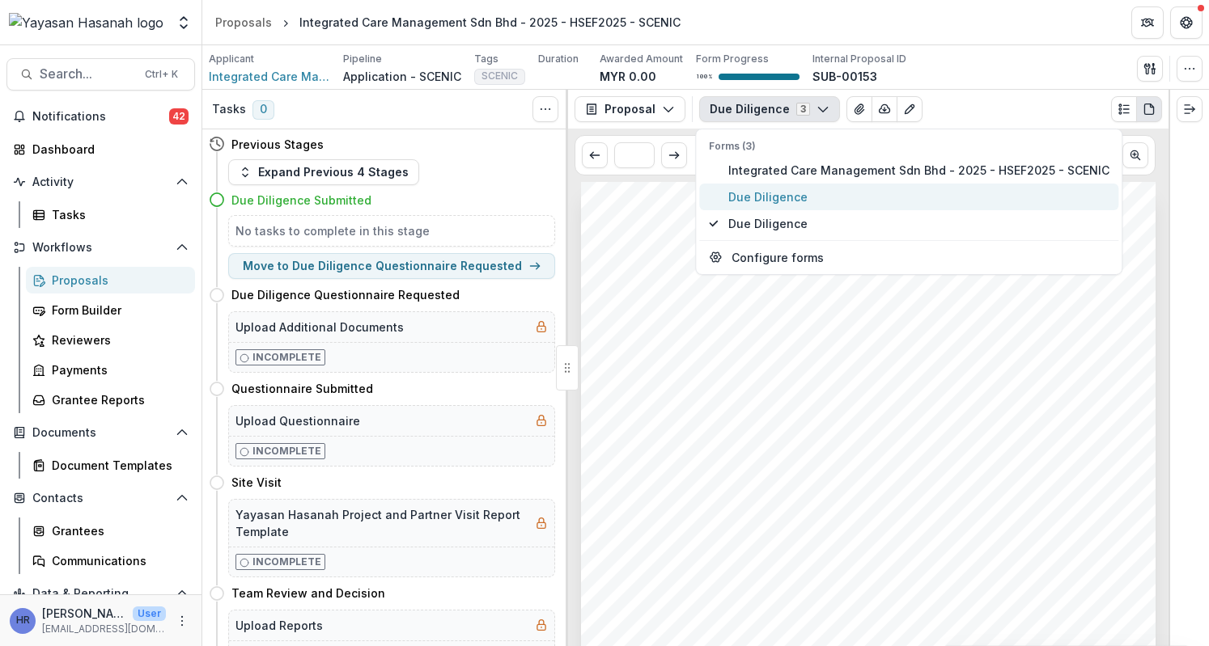
click at [799, 197] on span "Due Diligence" at bounding box center [918, 197] width 381 height 17
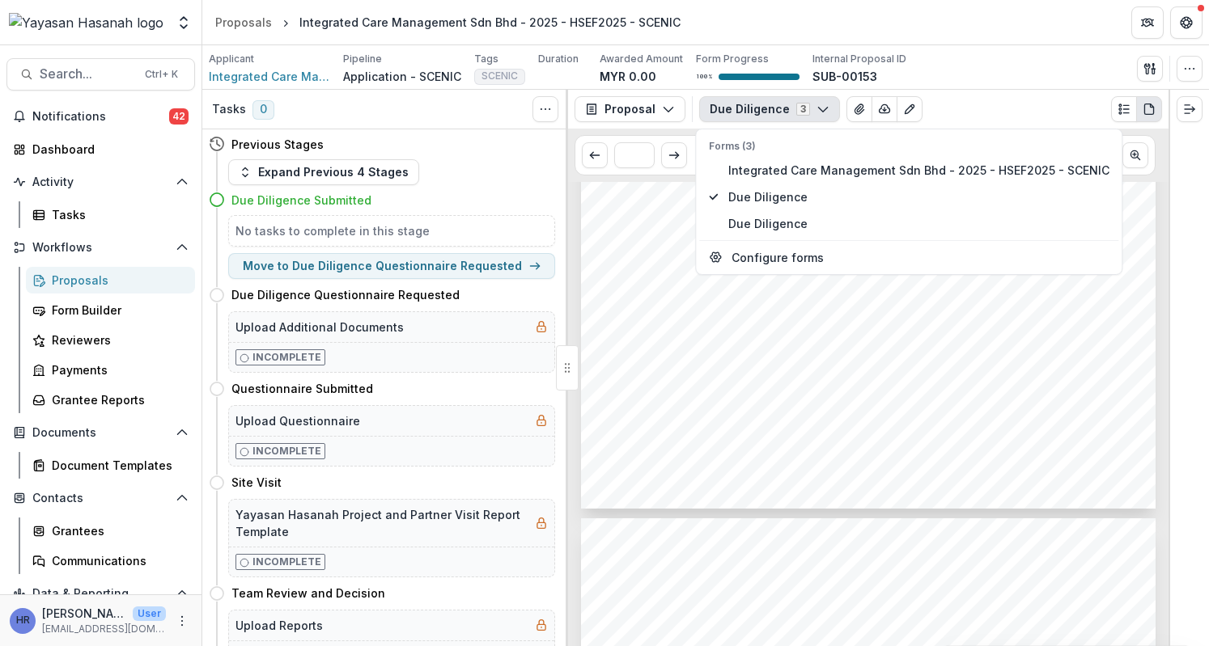
click at [838, 460] on div "Integrated Care Management Sdn Bhd Integrated Care Management Sdn Bhd - 2025 - …" at bounding box center [868, 103] width 574 height 813
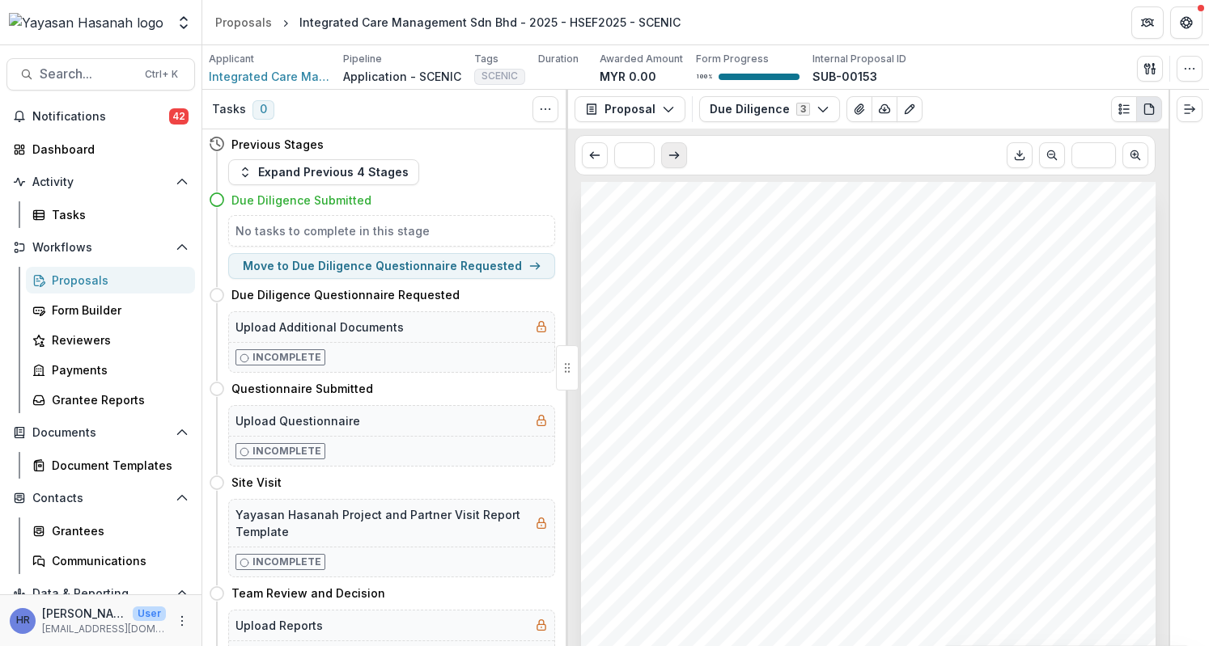
click at [677, 159] on icon "Scroll to next page" at bounding box center [674, 155] width 13 height 13
type input "*"
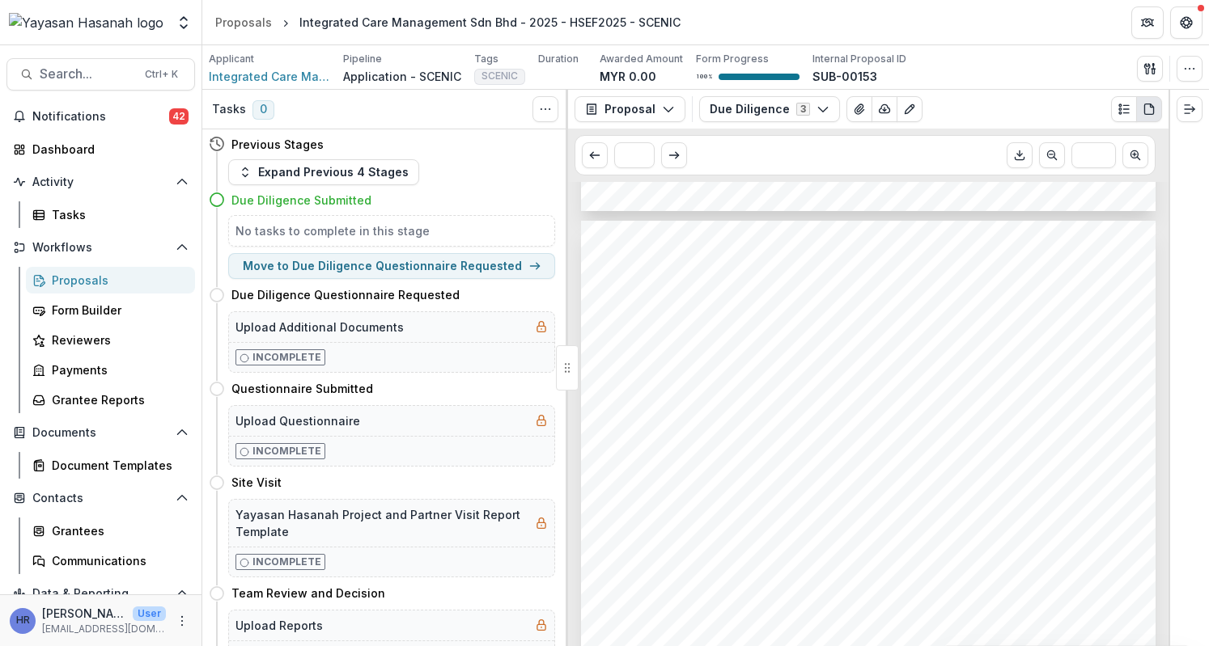
scroll to position [3654, 0]
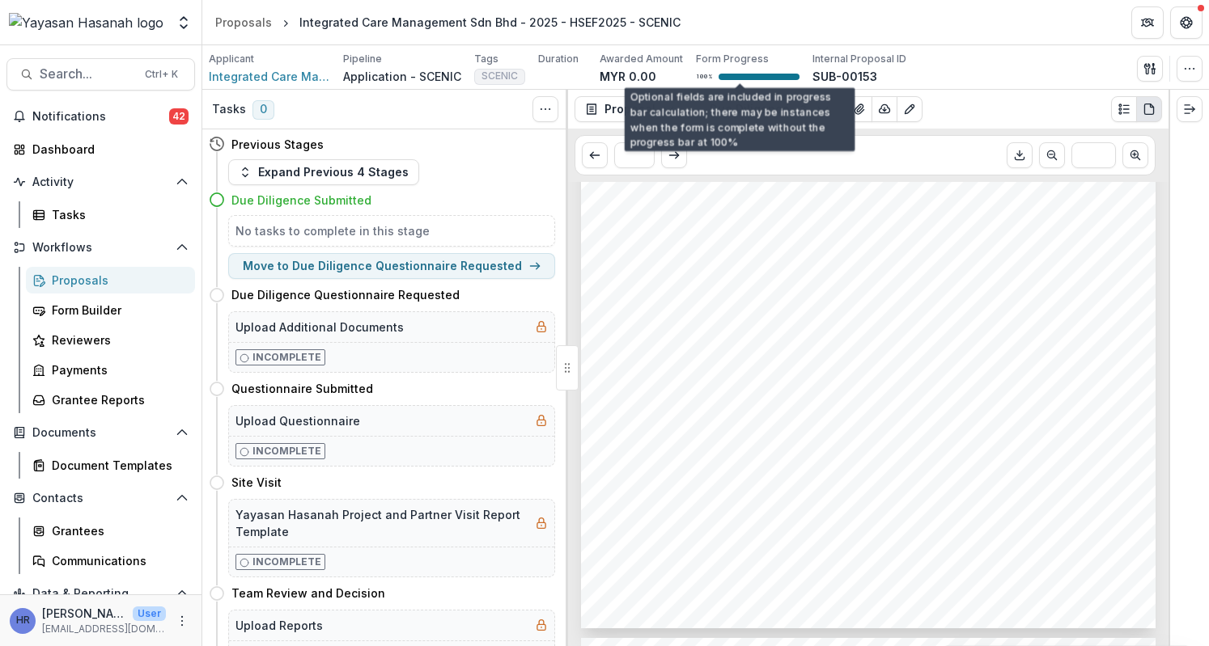
click at [748, 103] on button "Due Diligence 3" at bounding box center [769, 109] width 141 height 26
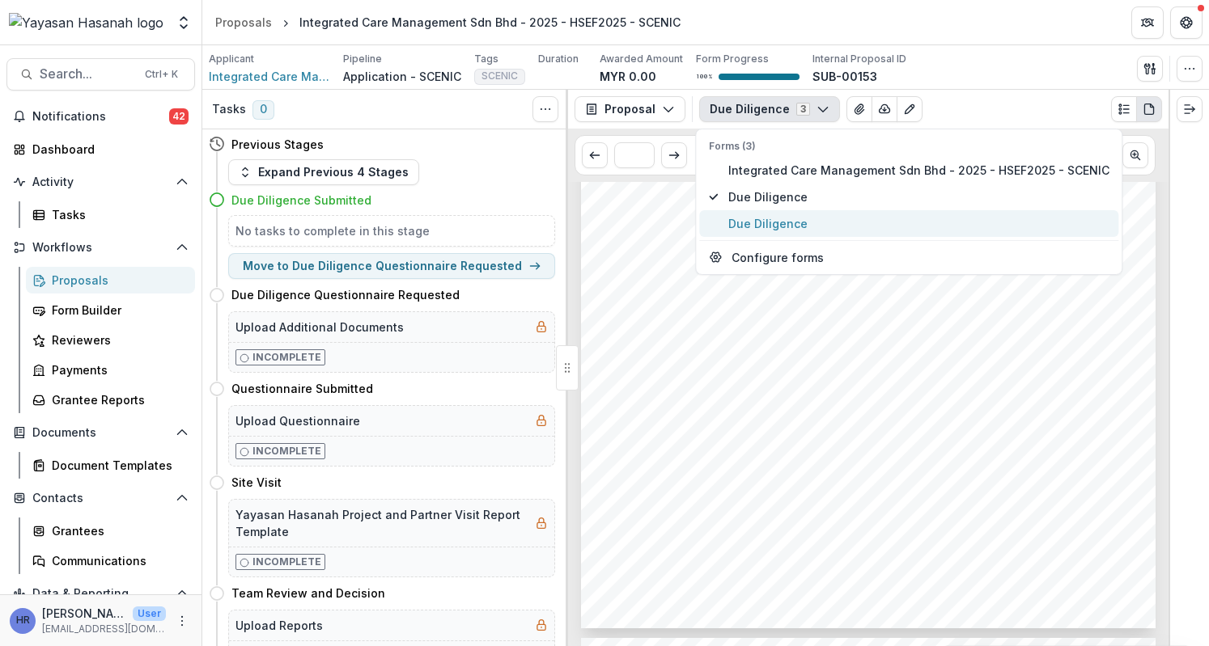
click at [795, 223] on span "Due Diligence" at bounding box center [918, 223] width 381 height 17
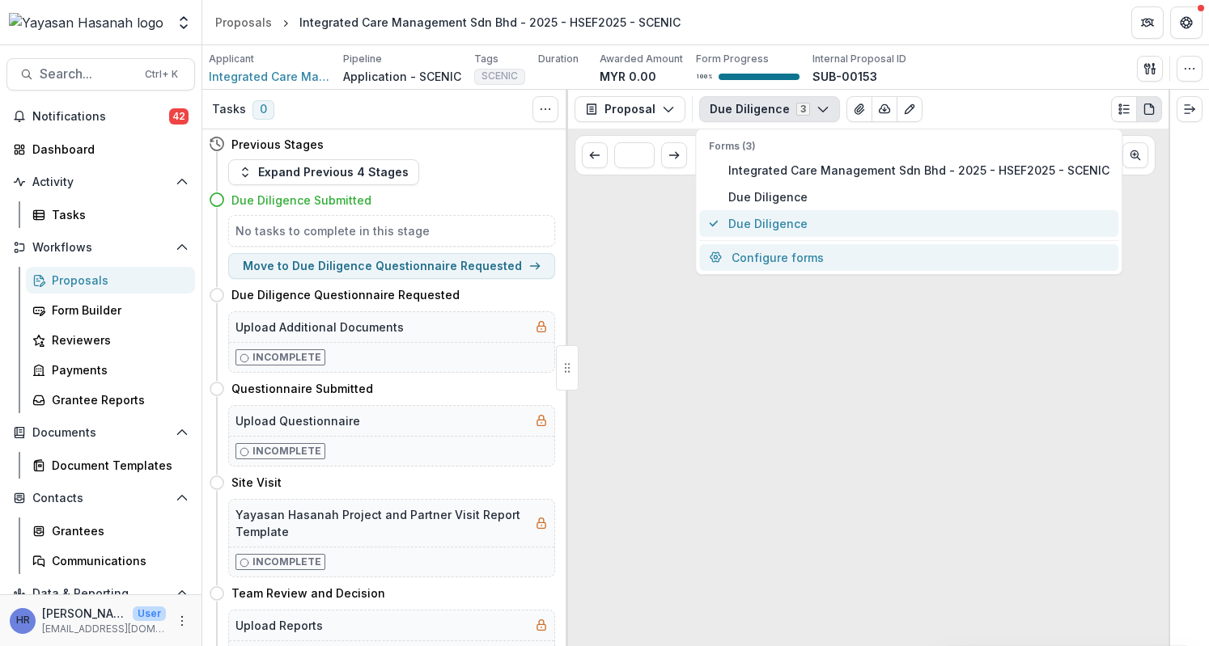
scroll to position [0, 0]
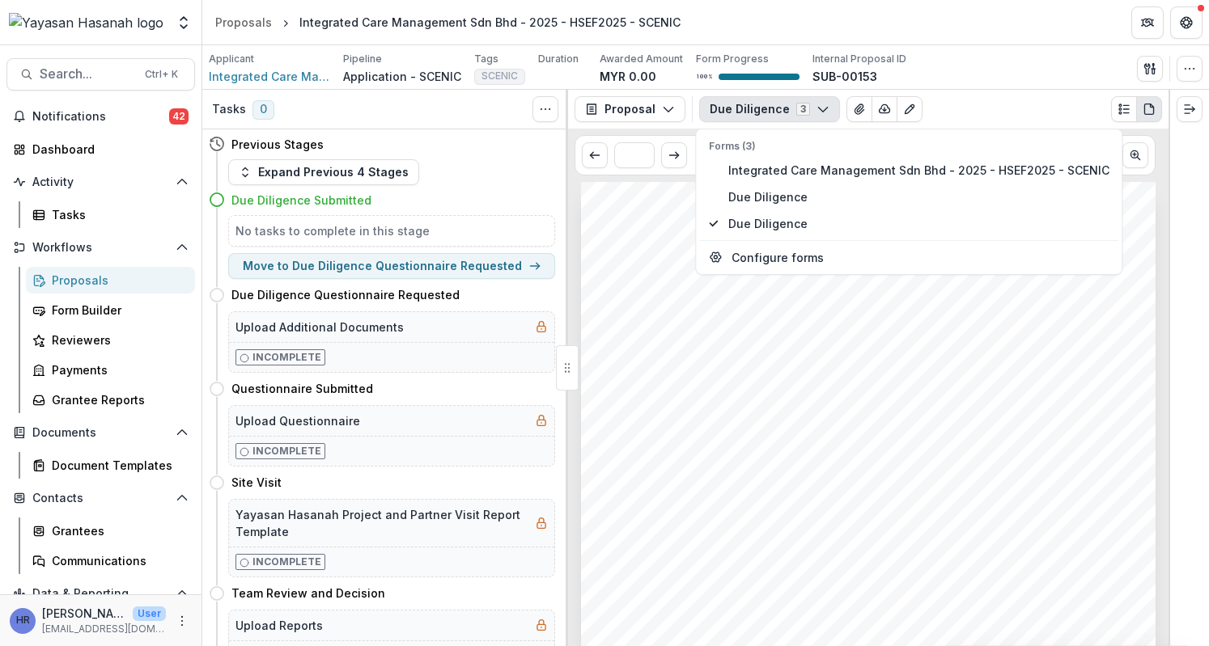
click at [817, 388] on div "Integrated Care Management Sdn Bhd Integrated Care Management Sdn Bhd - 2025 - …" at bounding box center [868, 588] width 574 height 813
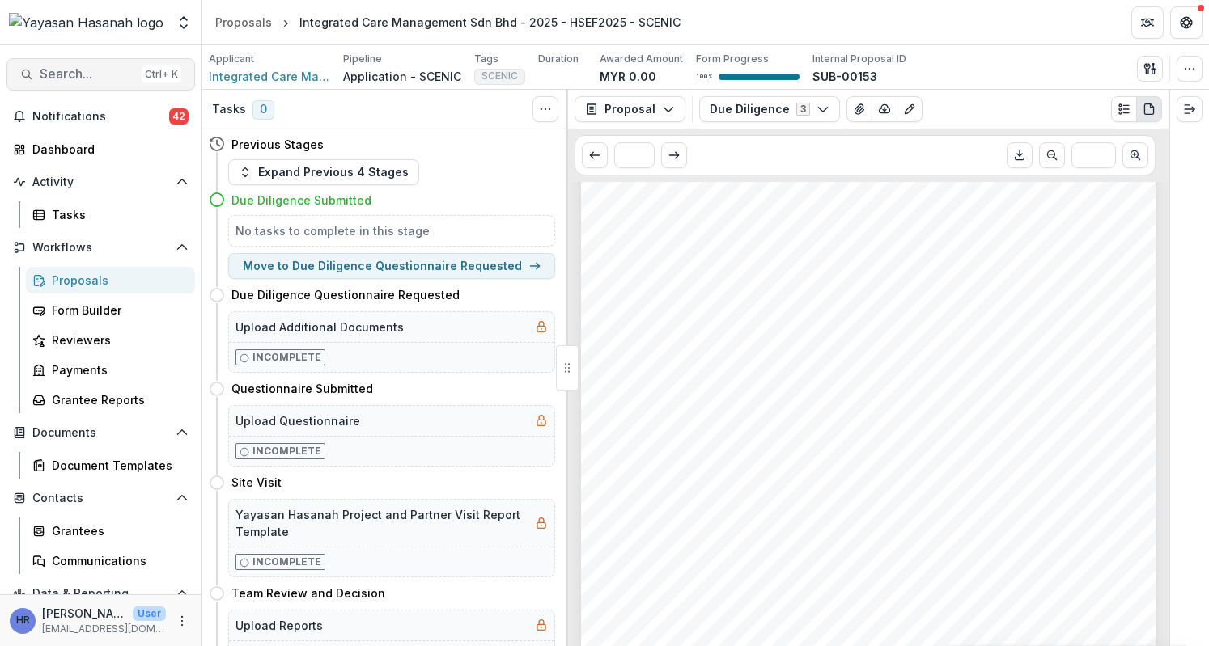
scroll to position [6473, 0]
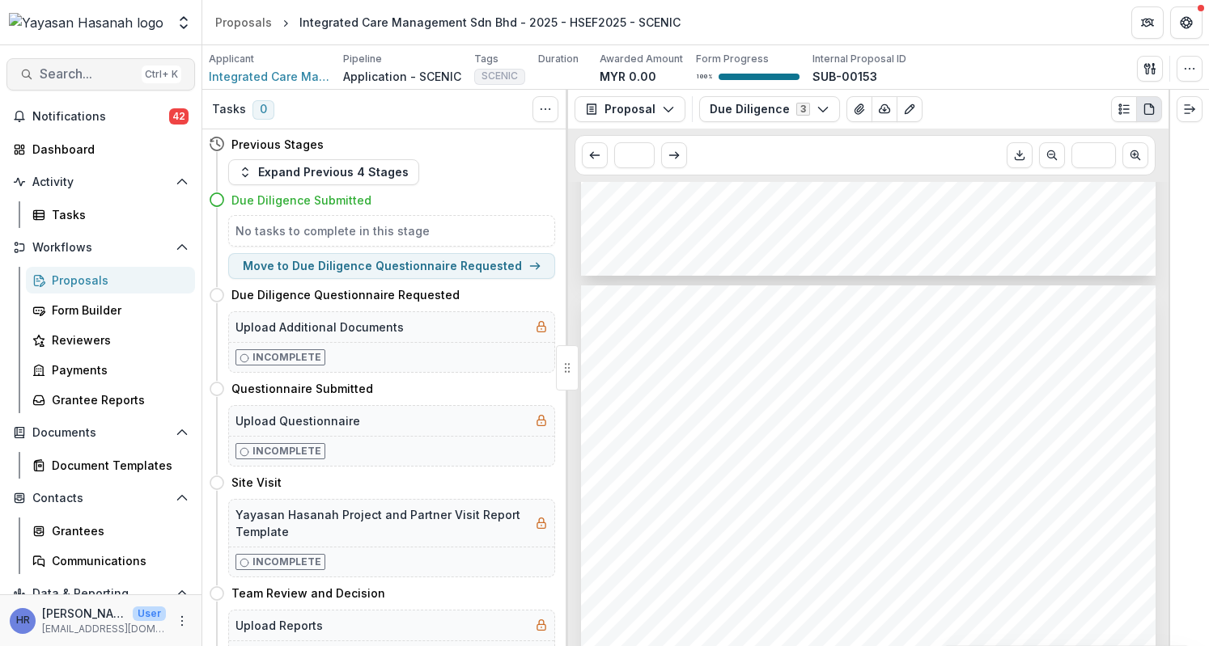
click at [43, 77] on span "Search..." at bounding box center [87, 73] width 95 height 15
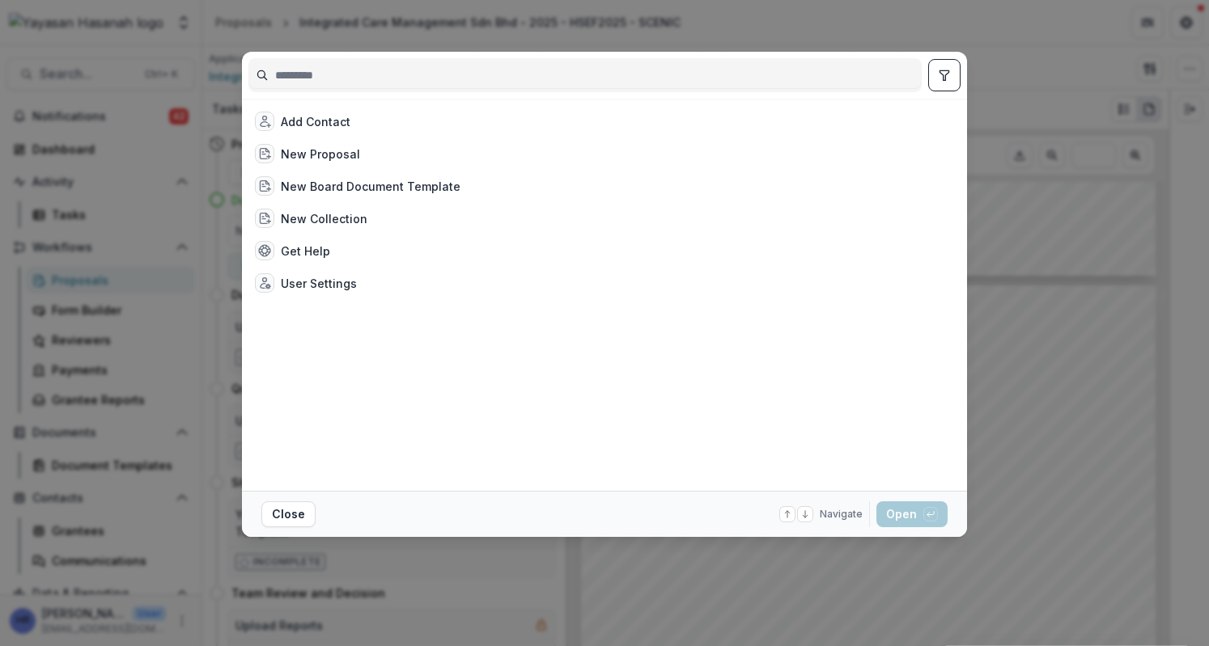
click at [611, 67] on input at bounding box center [585, 75] width 672 height 26
click at [1087, 269] on div "Add Contact New Proposal New Board Document Template New Collection Get Help Us…" at bounding box center [604, 323] width 1209 height 646
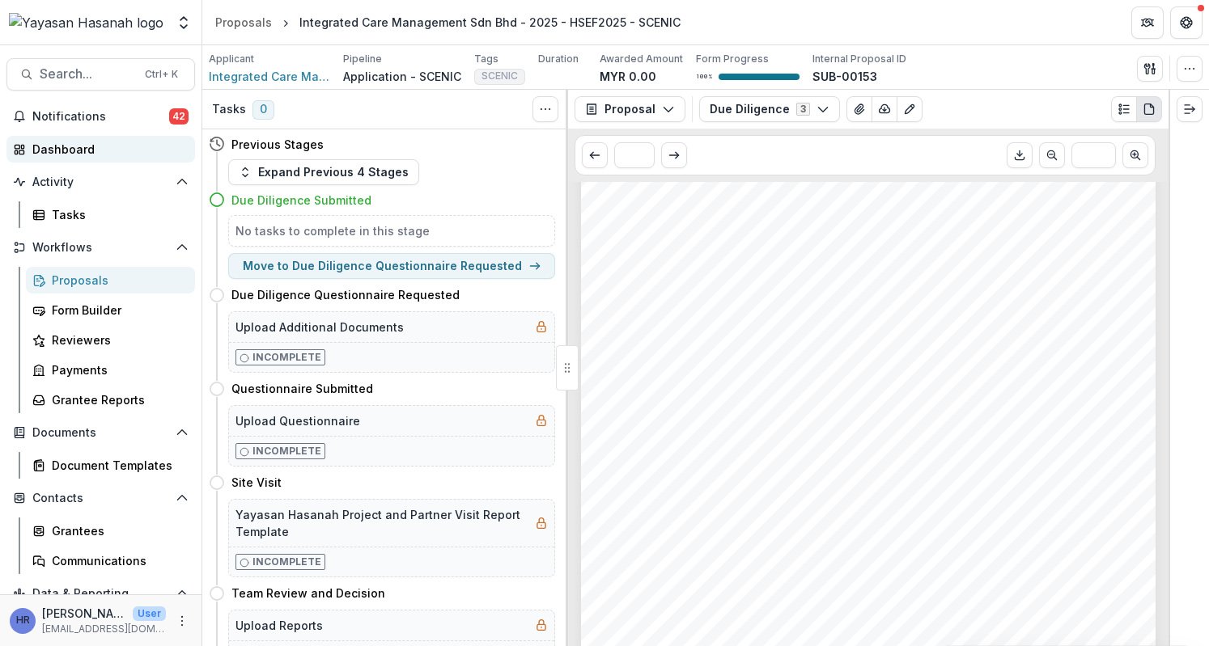
scroll to position [6715, 0]
click at [39, 68] on button "Search... Ctrl + K" at bounding box center [100, 74] width 189 height 32
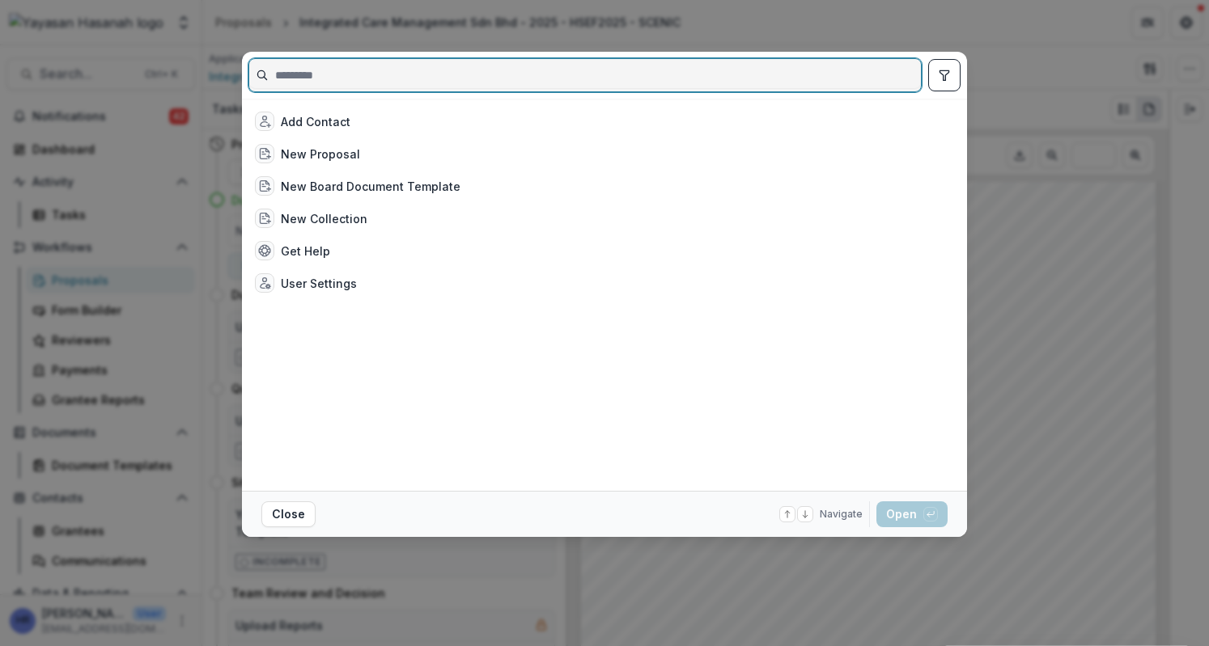
click at [395, 67] on input at bounding box center [585, 75] width 672 height 26
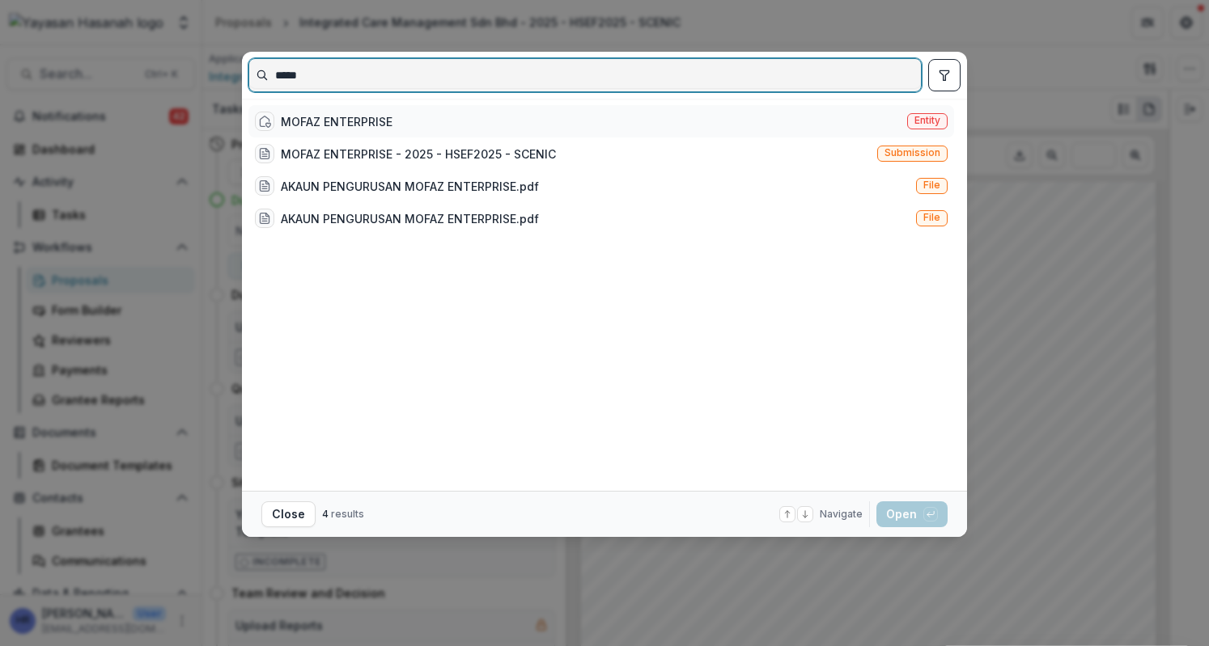
type input "*****"
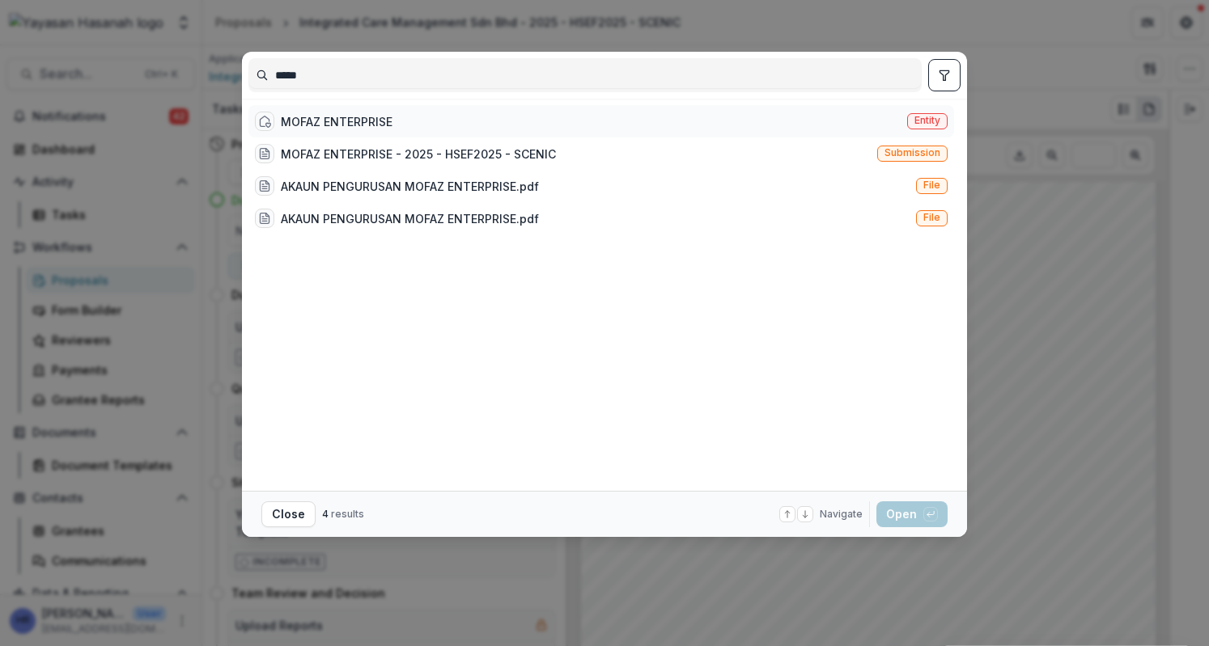
click at [406, 114] on div "MOFAZ ENTERPRISE Entity" at bounding box center [601, 121] width 706 height 32
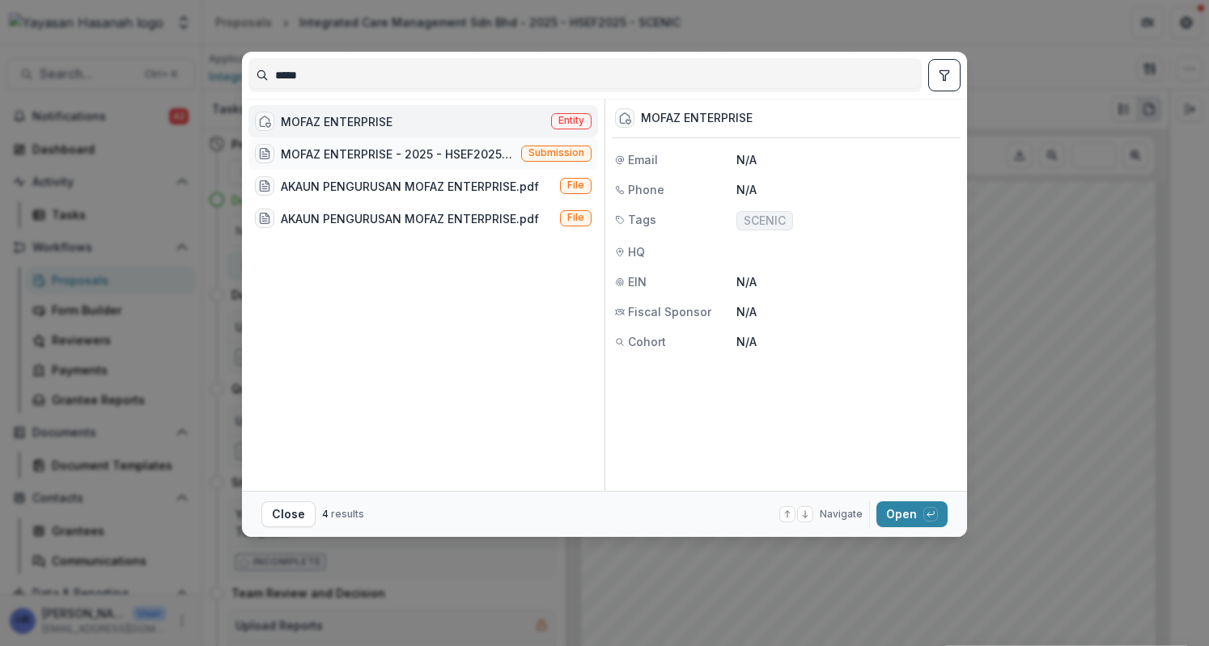
click at [456, 159] on div "MOFAZ ENTERPRISE - 2025 - HSEF2025 - SCENIC" at bounding box center [398, 154] width 234 height 17
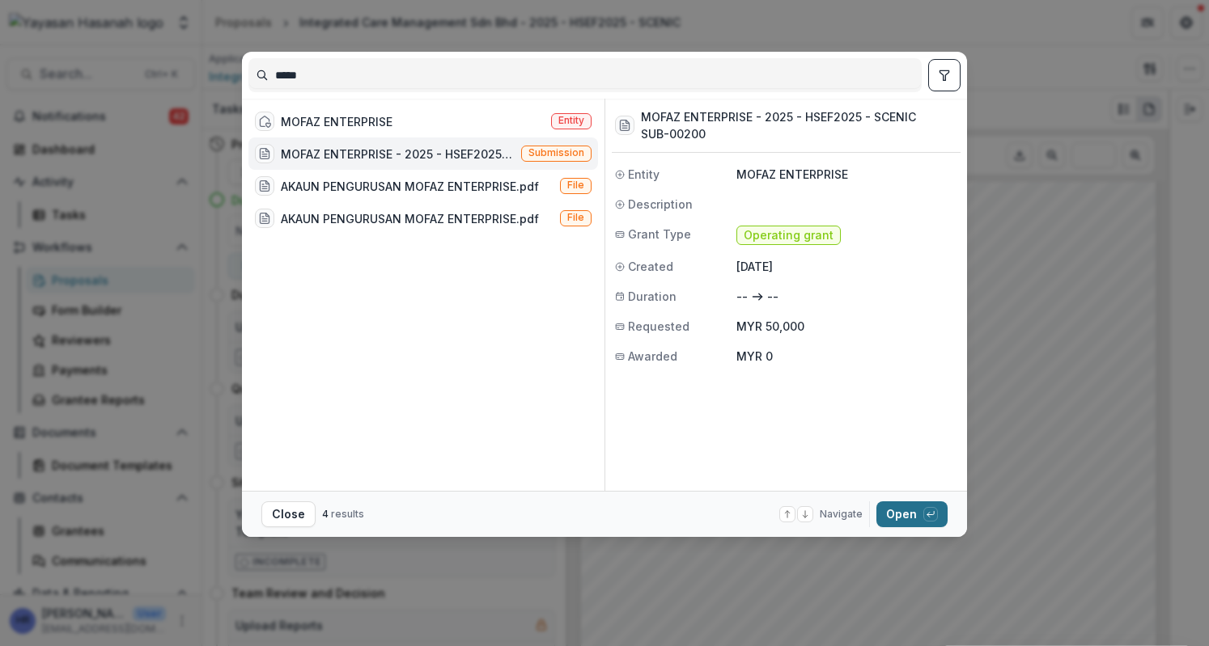
click at [900, 509] on button "Open with enter key" at bounding box center [911, 515] width 71 height 26
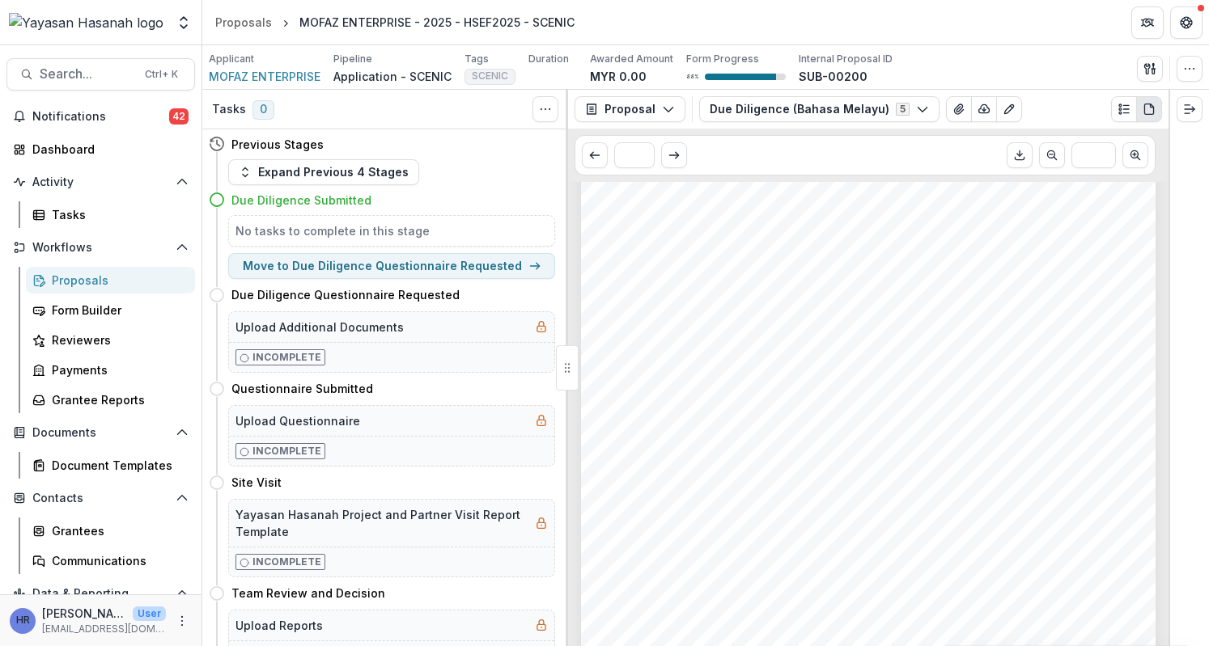
scroll to position [81, 0]
click at [770, 112] on button "Due Diligence (Bahasa Melayu) 5" at bounding box center [819, 109] width 240 height 26
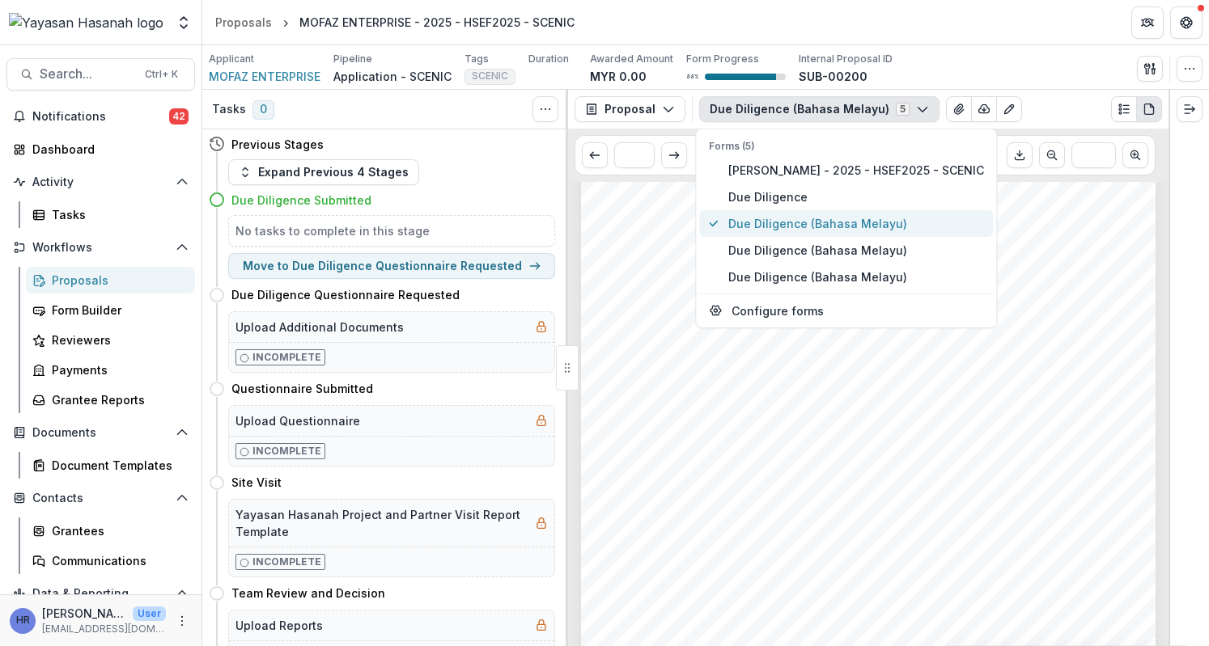
click at [809, 225] on span "Due Diligence (Bahasa Melayu)" at bounding box center [856, 223] width 256 height 17
click at [1005, 420] on div "MOFAZ ENTERPRISE MOFAZ ENTERPRISE - 2025 - HSEF2025 - SCENIC Nonprofit DBA: MOF…" at bounding box center [868, 507] width 574 height 813
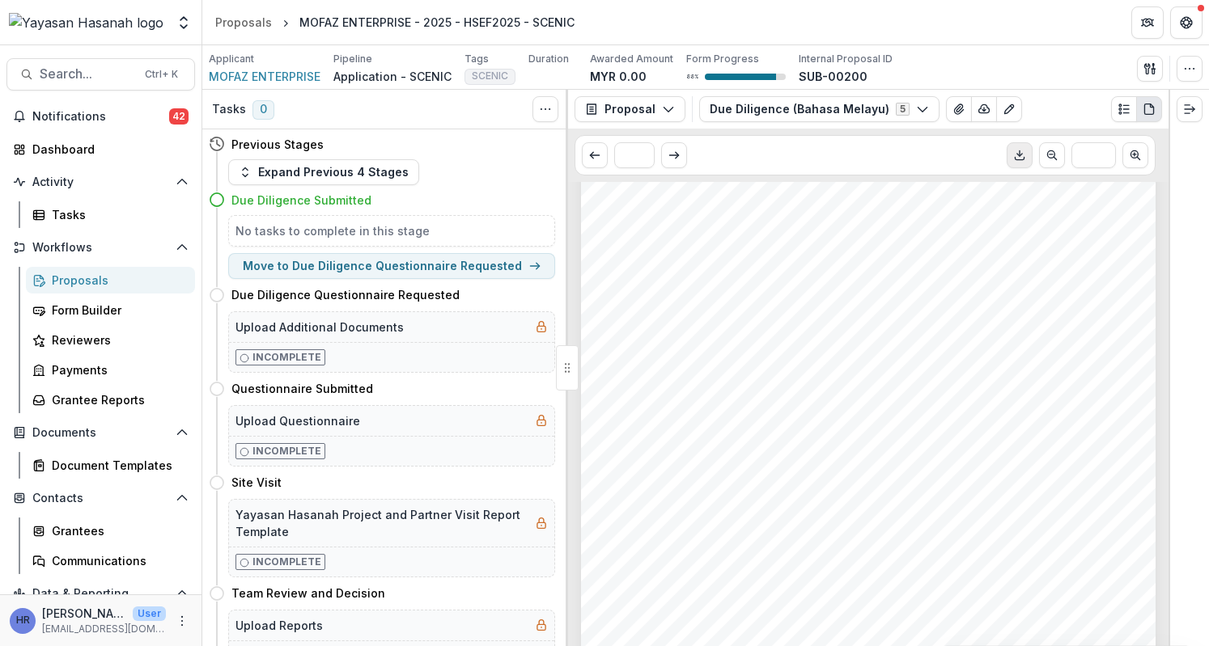
click at [1023, 161] on icon "Download PDF" at bounding box center [1019, 155] width 13 height 13
click at [790, 332] on div "MOFAZ ENTERPRISE MOFAZ ENTERPRISE - 2025 - HSEF2025 - SCENIC Nonprofit DBA: MOF…" at bounding box center [868, 507] width 574 height 813
click at [795, 107] on button "Due Diligence (Bahasa Melayu) 5" at bounding box center [819, 109] width 240 height 26
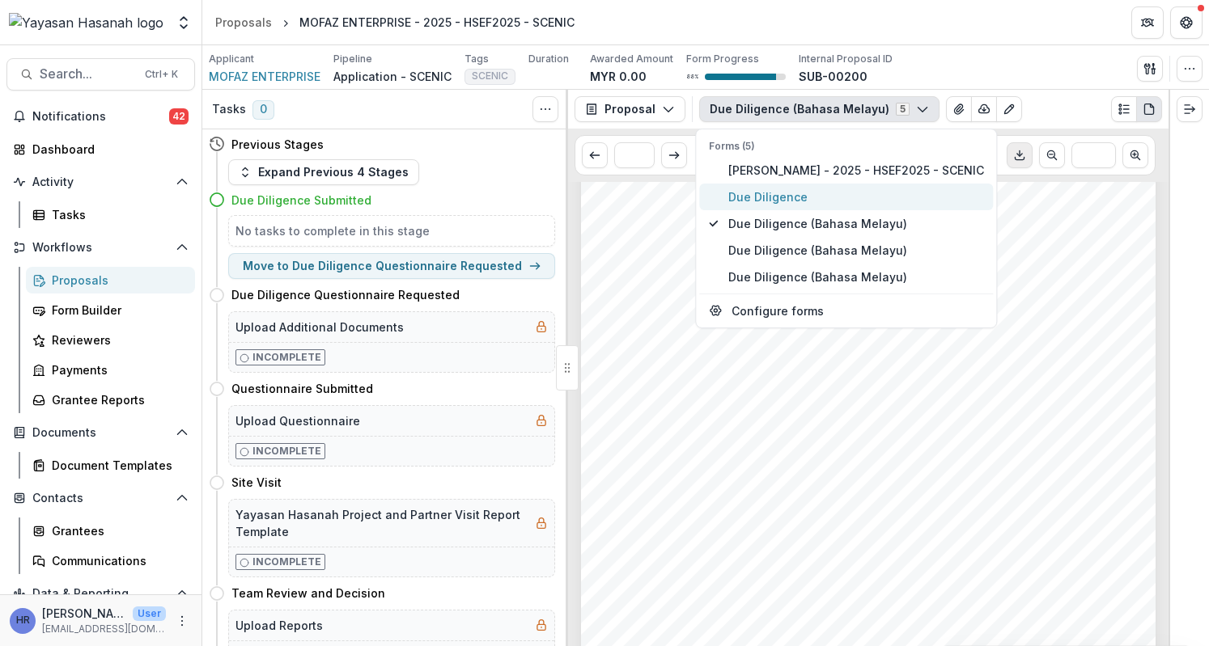
click at [826, 198] on span "Due Diligence" at bounding box center [856, 197] width 256 height 17
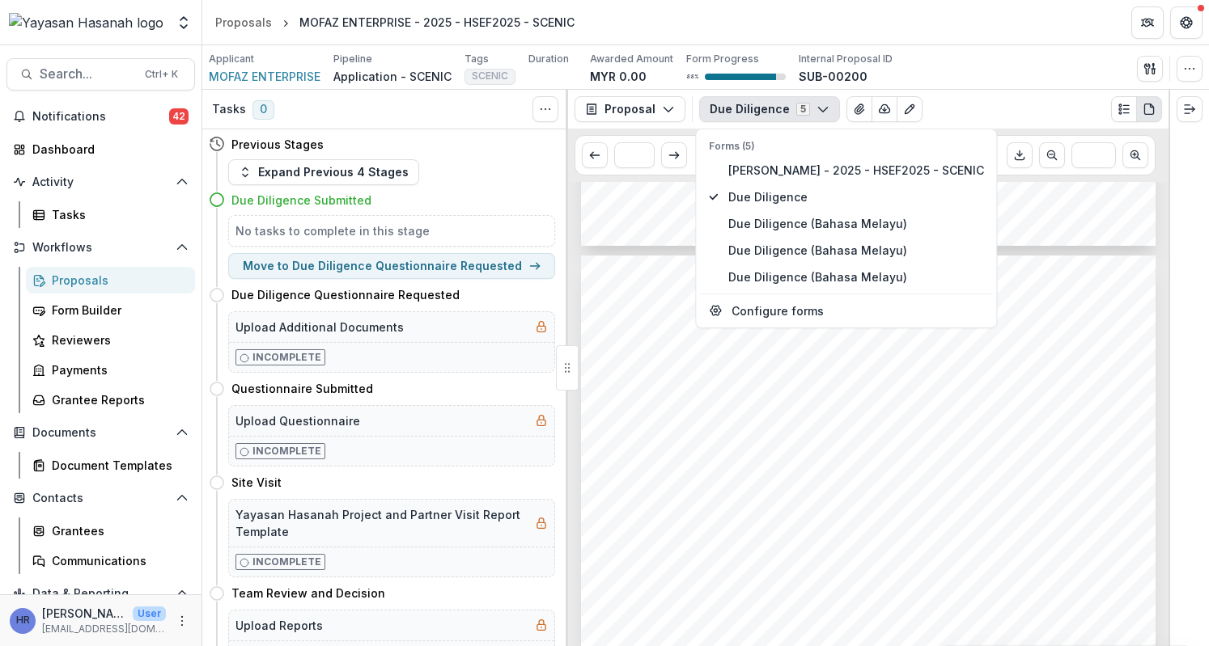
scroll to position [2427, 0]
click at [837, 436] on div "Page: 4 MOFAZ ENTERPRISE - 2025 - HSEF2025 - SCENIC - [GEOGRAPHIC_DATA] - Kepup…" at bounding box center [868, 627] width 574 height 813
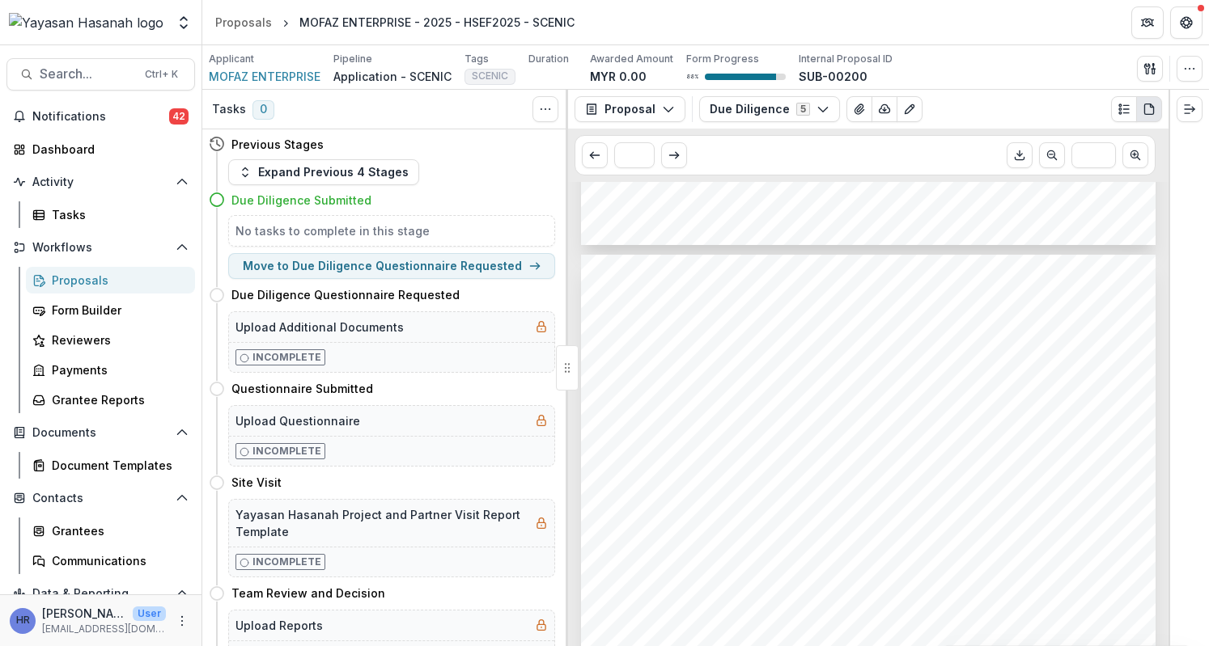
scroll to position [3398, 0]
click at [837, 439] on span "Seterusny pengguna yang mengamalkan gaya hidup sihat seperti mereka yang aktif …" at bounding box center [858, 441] width 485 height 11
